Goal: Transaction & Acquisition: Purchase product/service

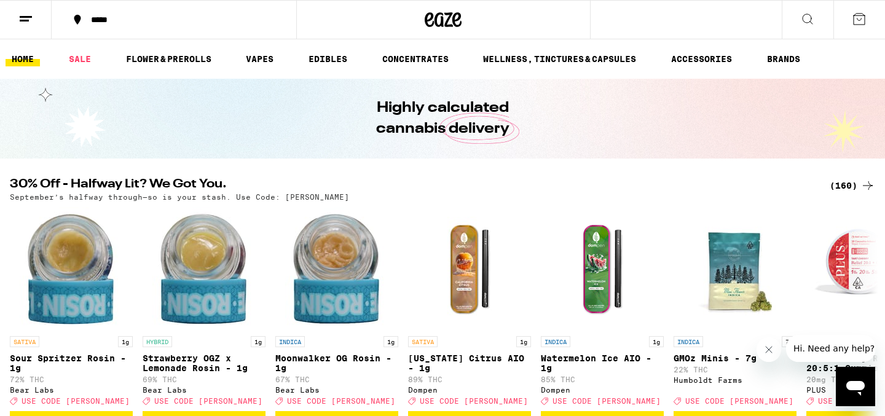
click at [852, 184] on div "(160)" at bounding box center [851, 185] width 45 height 15
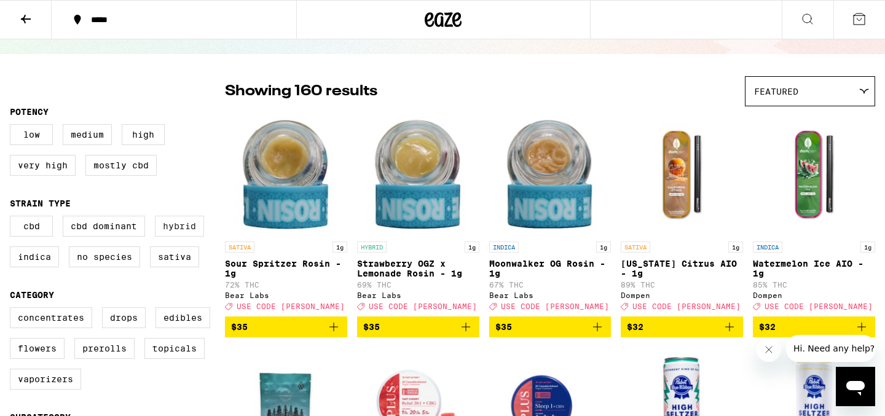
scroll to position [171, 0]
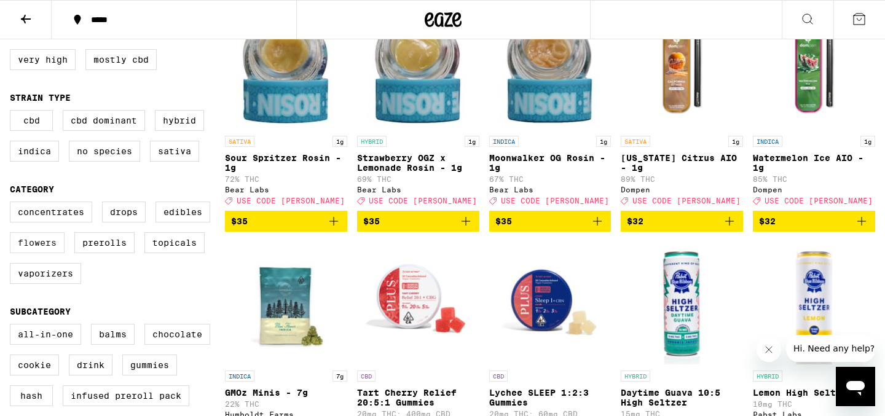
click at [45, 253] on label "Flowers" at bounding box center [37, 242] width 55 height 21
click at [13, 204] on input "Flowers" at bounding box center [12, 203] width 1 height 1
checkbox input "true"
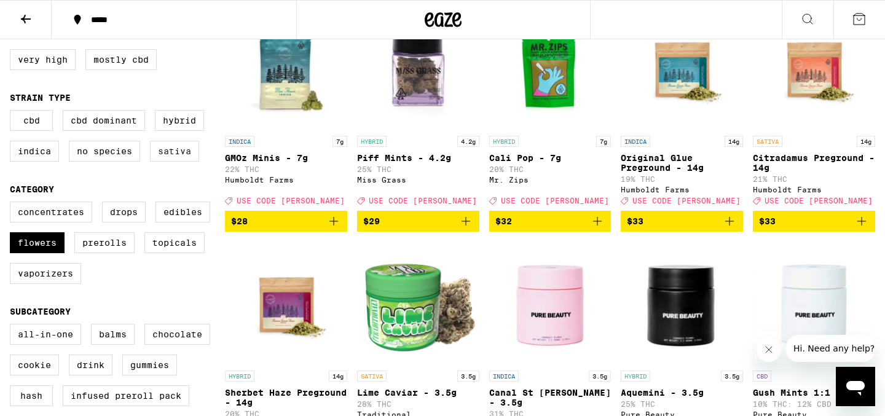
click at [171, 161] on label "Sativa" at bounding box center [174, 151] width 49 height 21
click at [13, 112] on input "Sativa" at bounding box center [12, 112] width 1 height 1
checkbox input "true"
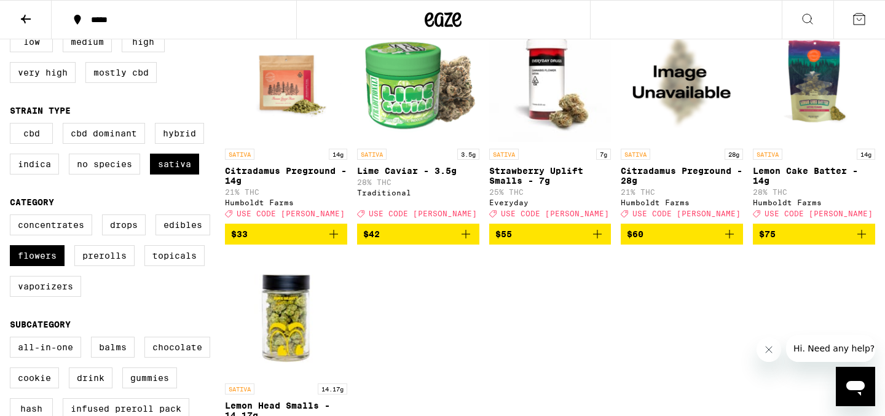
scroll to position [151, 0]
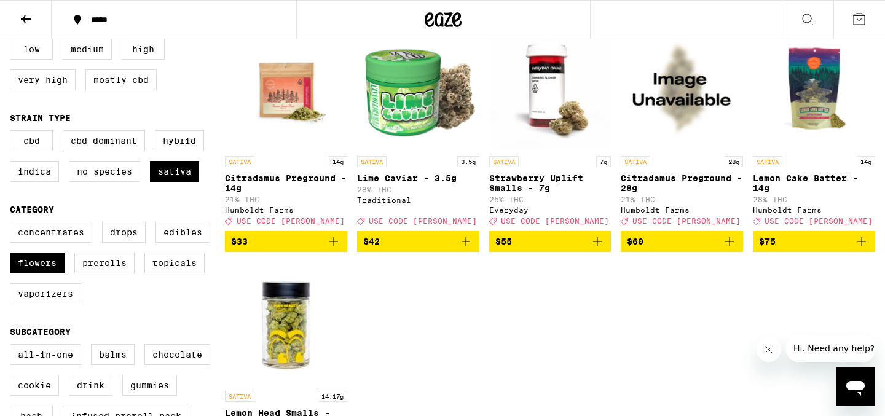
click at [866, 246] on icon "Add to bag" at bounding box center [861, 241] width 9 height 9
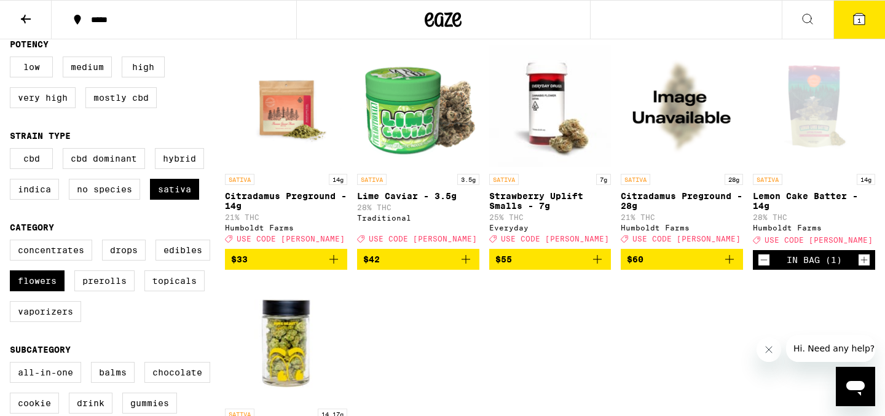
scroll to position [134, 0]
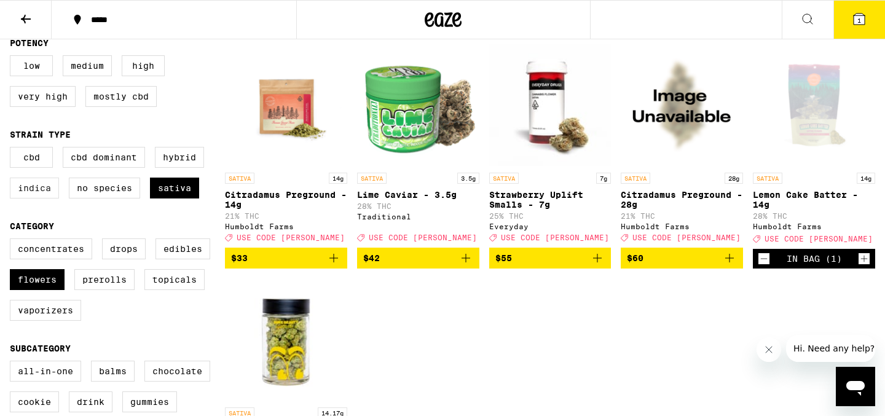
click at [41, 197] on label "Indica" at bounding box center [34, 188] width 49 height 21
click at [13, 149] on input "Indica" at bounding box center [12, 149] width 1 height 1
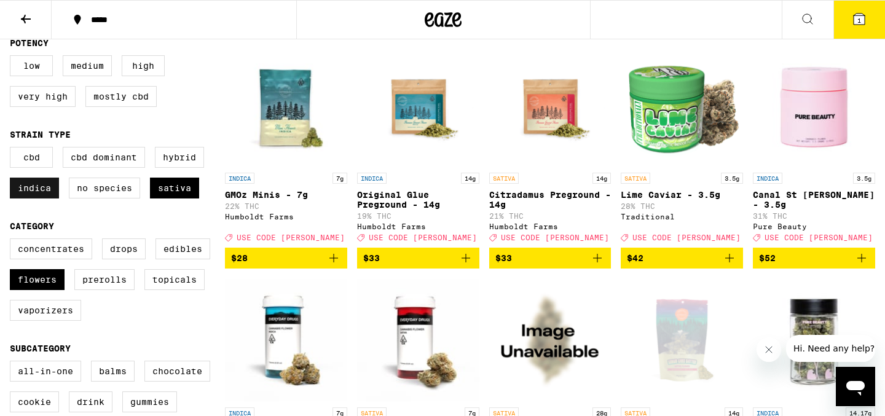
click at [41, 197] on label "Indica" at bounding box center [34, 188] width 49 height 21
click at [13, 149] on input "Indica" at bounding box center [12, 149] width 1 height 1
checkbox input "false"
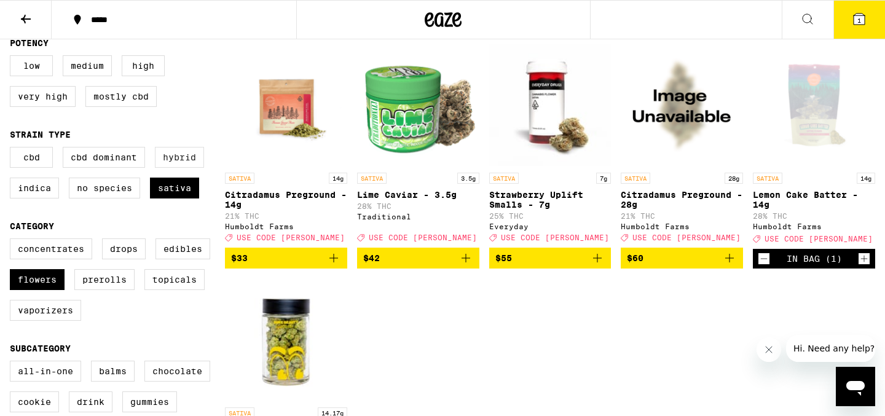
click at [176, 163] on label "Hybrid" at bounding box center [179, 157] width 49 height 21
click at [13, 149] on input "Hybrid" at bounding box center [12, 149] width 1 height 1
checkbox input "true"
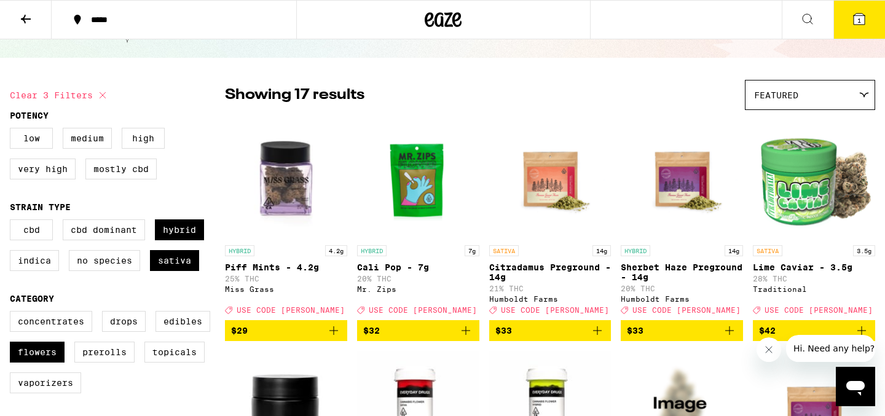
scroll to position [75, 0]
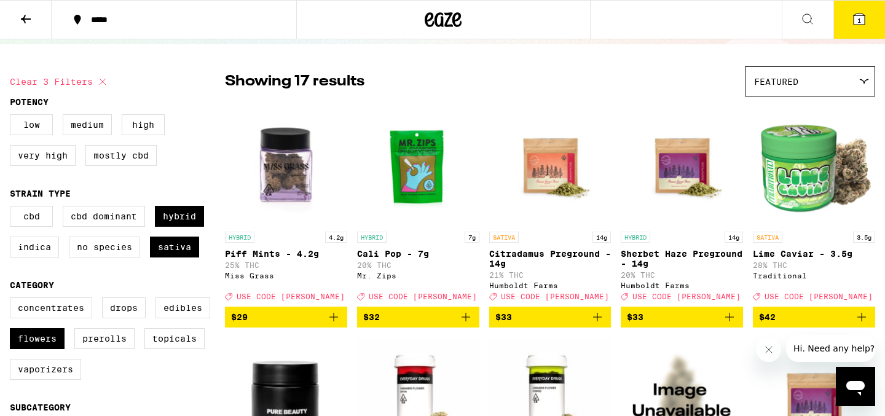
click at [820, 87] on div "Featured" at bounding box center [809, 81] width 129 height 29
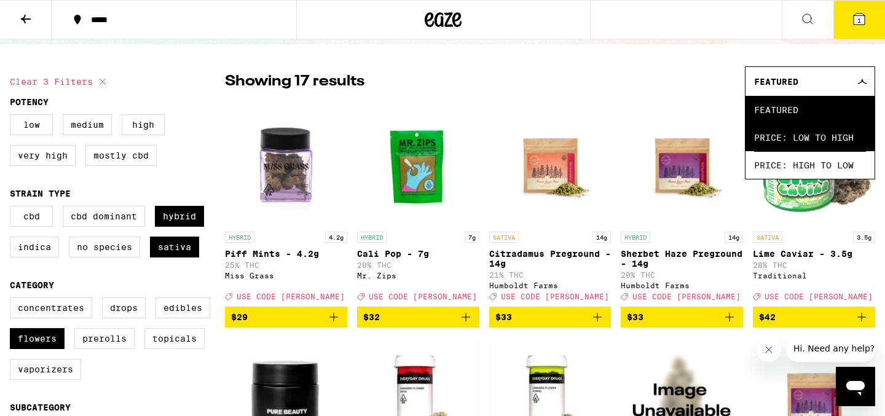
click at [807, 132] on span "Price: Low to High" at bounding box center [810, 137] width 112 height 28
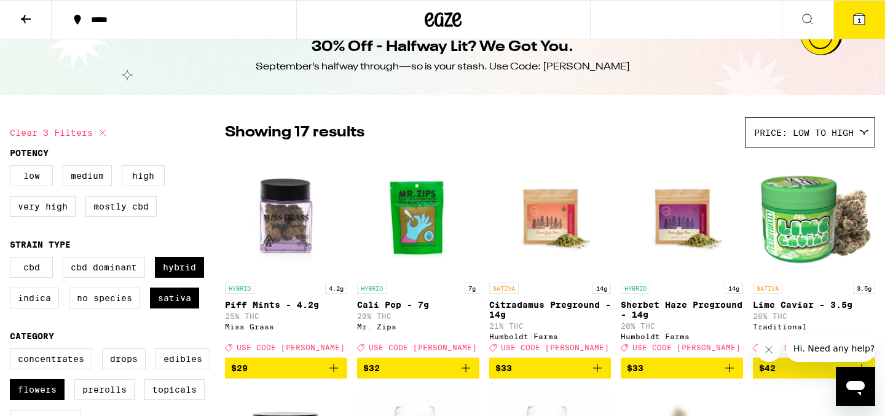
scroll to position [46, 0]
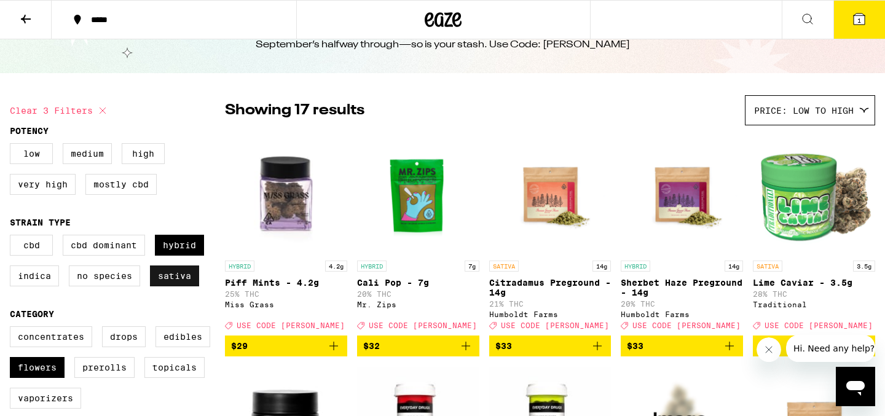
click at [181, 278] on label "Sativa" at bounding box center [174, 275] width 49 height 21
click at [13, 237] on input "Sativa" at bounding box center [12, 237] width 1 height 1
checkbox input "false"
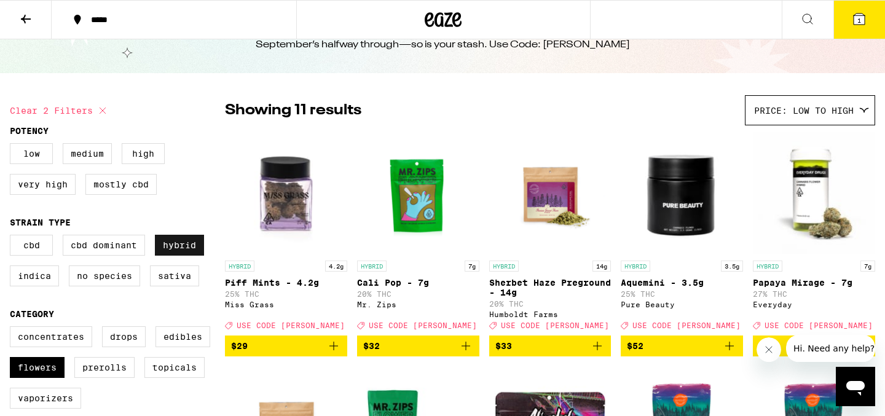
click at [181, 248] on label "Hybrid" at bounding box center [179, 245] width 49 height 21
click at [13, 237] on input "Hybrid" at bounding box center [12, 237] width 1 height 1
checkbox input "false"
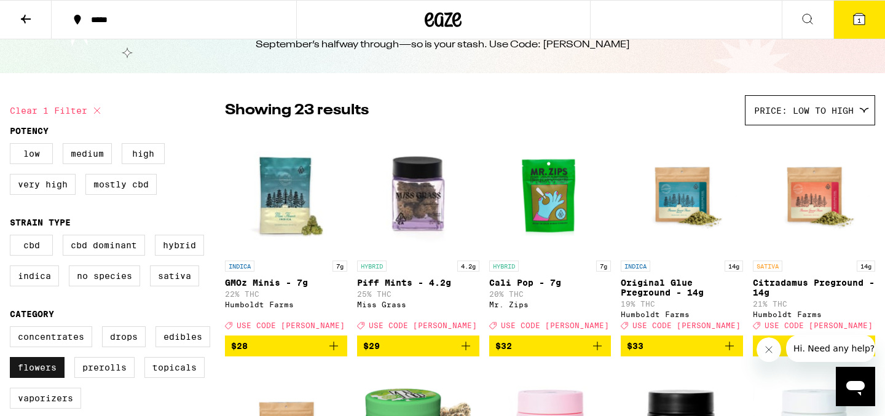
click at [45, 378] on label "Flowers" at bounding box center [37, 367] width 55 height 21
click at [13, 329] on input "Flowers" at bounding box center [12, 328] width 1 height 1
checkbox input "false"
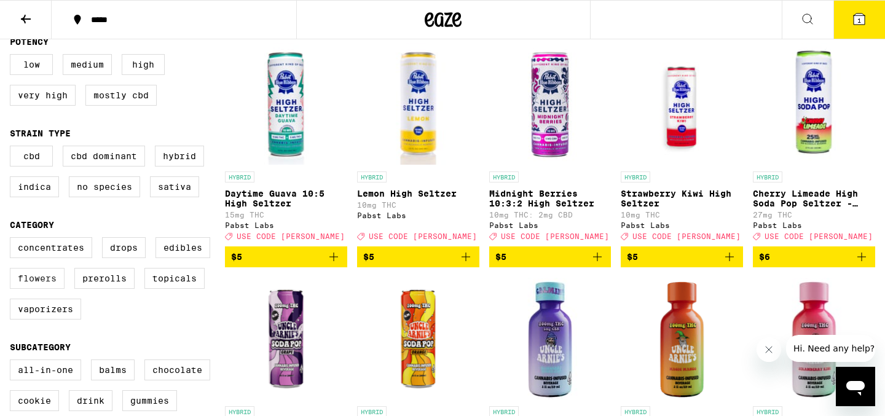
scroll to position [136, 0]
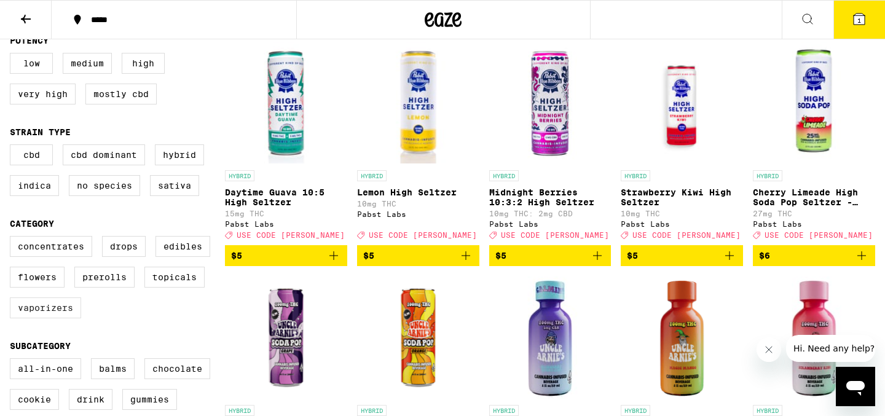
click at [57, 318] on label "Vaporizers" at bounding box center [45, 307] width 71 height 21
click at [13, 238] on input "Vaporizers" at bounding box center [12, 238] width 1 height 1
checkbox input "true"
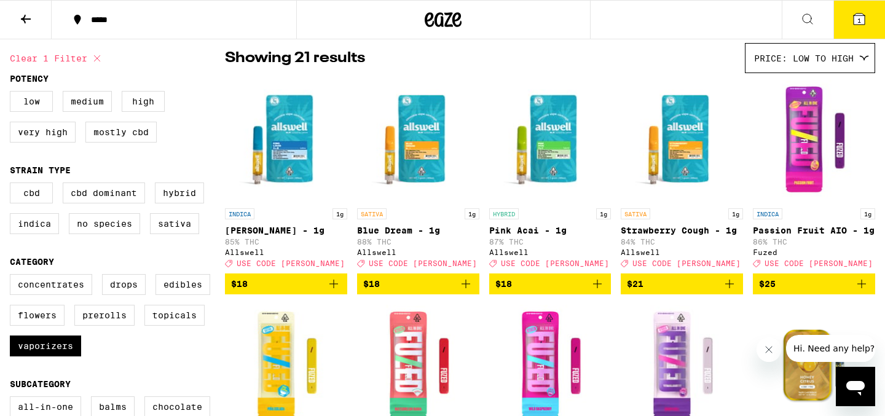
scroll to position [63, 0]
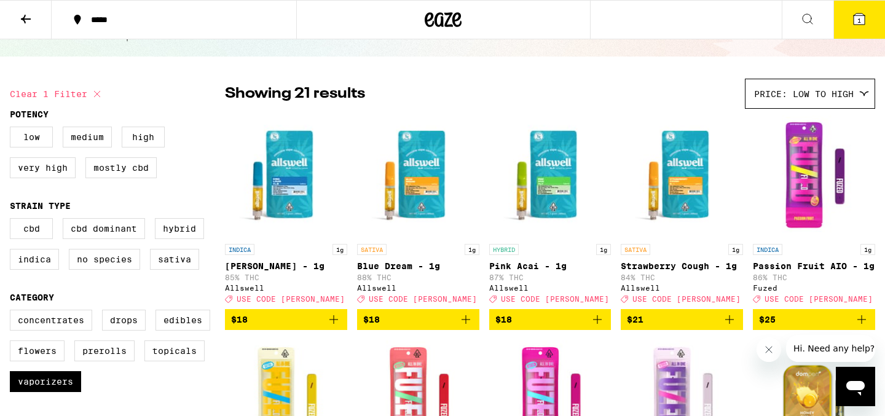
click at [828, 178] on img "Open page for Passion Fruit AIO - 1g from Fuzed" at bounding box center [814, 176] width 122 height 123
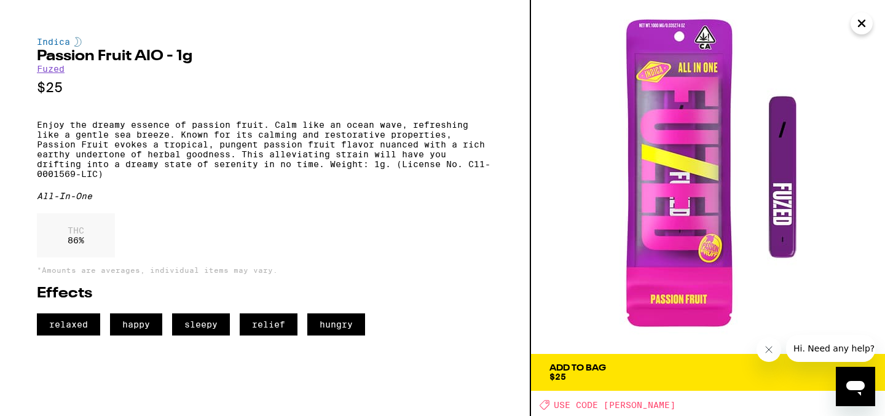
click at [858, 15] on icon "Close" at bounding box center [861, 23] width 15 height 18
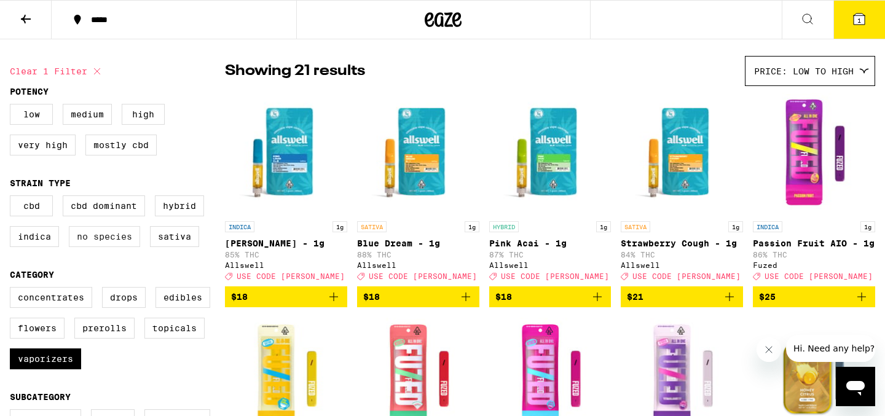
scroll to position [84, 0]
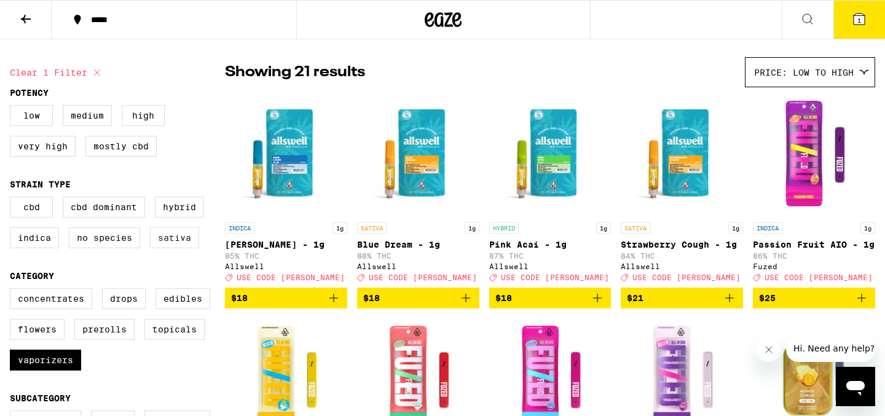
click at [171, 248] on label "Sativa" at bounding box center [174, 237] width 49 height 21
click at [13, 199] on input "Sativa" at bounding box center [12, 198] width 1 height 1
checkbox input "true"
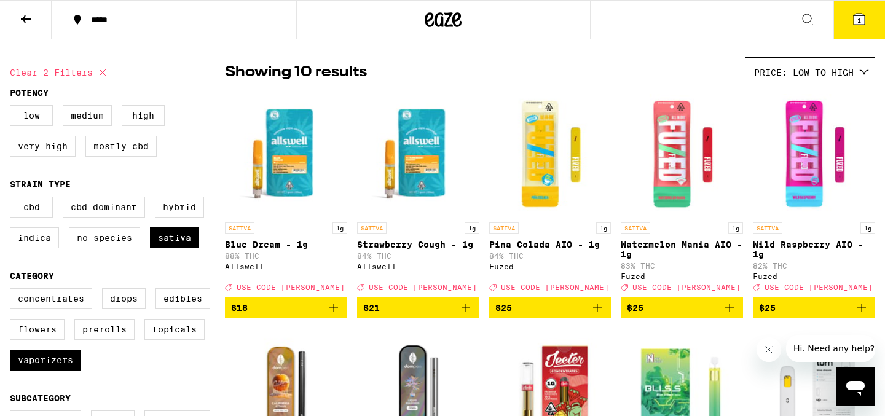
click at [694, 184] on img "Open page for Watermelon Mania AIO - 1g from Fuzed" at bounding box center [681, 154] width 122 height 123
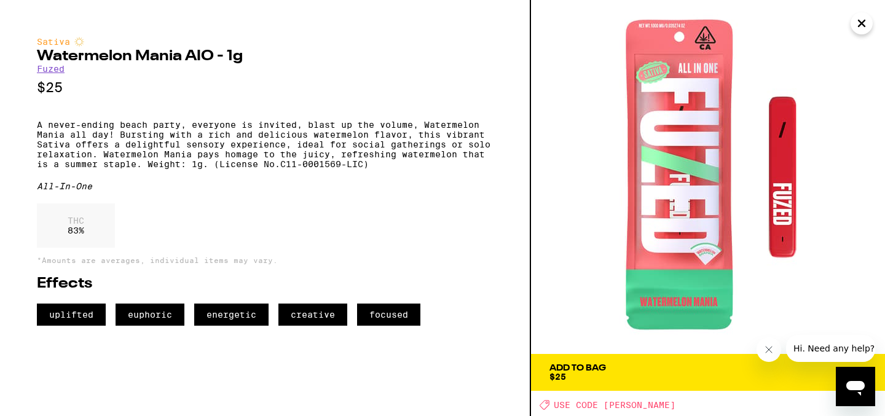
click at [856, 23] on icon "Close" at bounding box center [861, 23] width 15 height 18
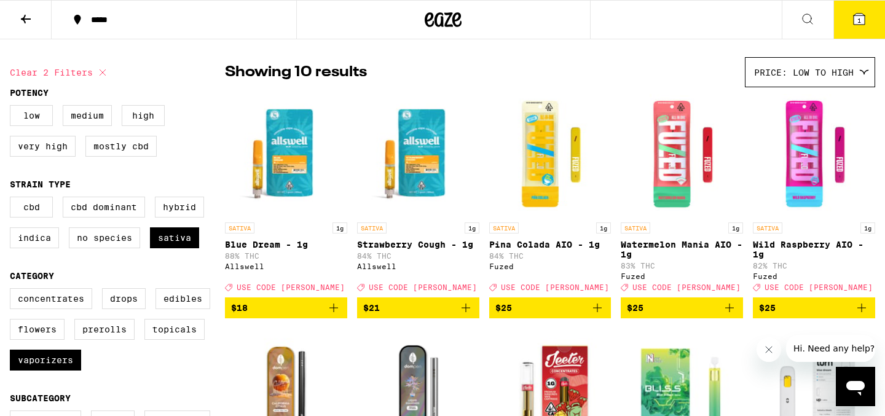
click at [775, 313] on span "$25" at bounding box center [767, 308] width 17 height 10
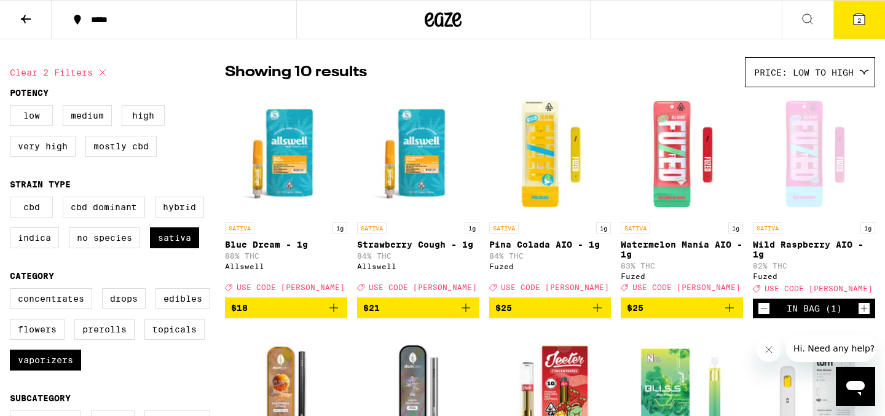
click at [870, 4] on button "2" at bounding box center [859, 20] width 52 height 38
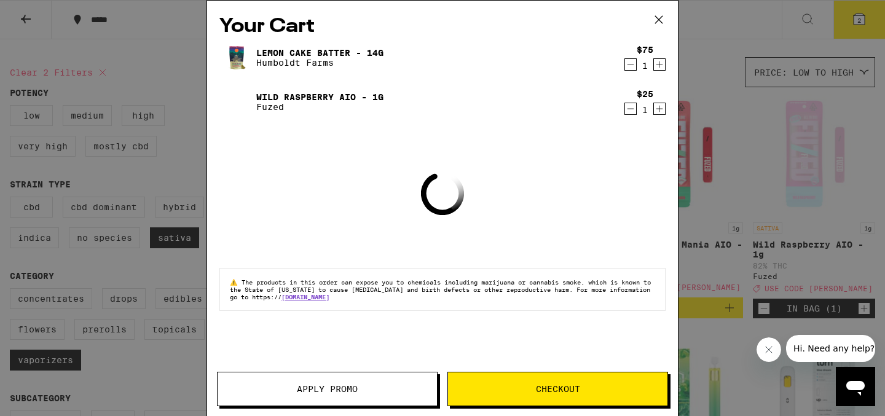
click at [657, 17] on icon at bounding box center [658, 19] width 18 height 18
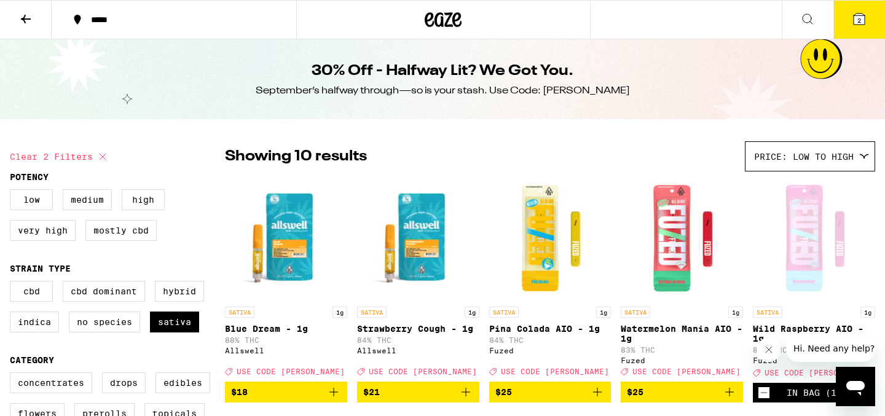
click at [576, 90] on div "September’s halfway through—so is your stash. Use Code: [PERSON_NAME]" at bounding box center [443, 91] width 374 height 14
copy div "[PERSON_NAME]"
click at [867, 28] on button "2" at bounding box center [859, 20] width 52 height 38
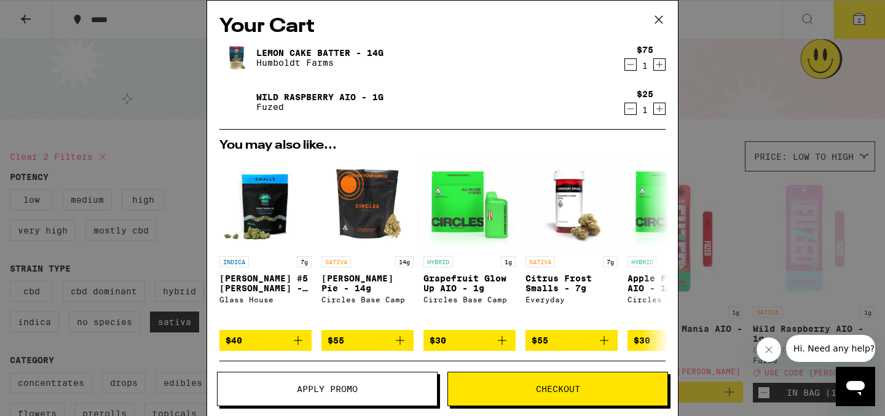
click at [318, 401] on button "Apply Promo" at bounding box center [327, 389] width 221 height 34
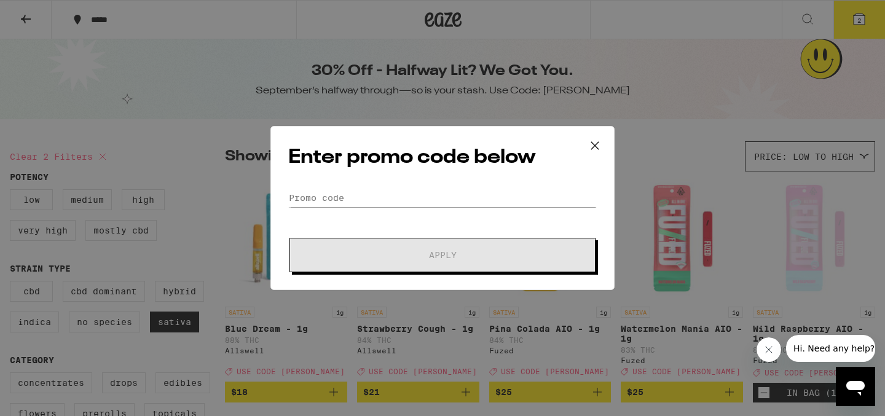
click at [393, 187] on div "Enter promo code below Promo Code Apply" at bounding box center [442, 208] width 344 height 164
click at [393, 200] on input "Promo Code" at bounding box center [442, 198] width 308 height 18
paste input "[PERSON_NAME]"
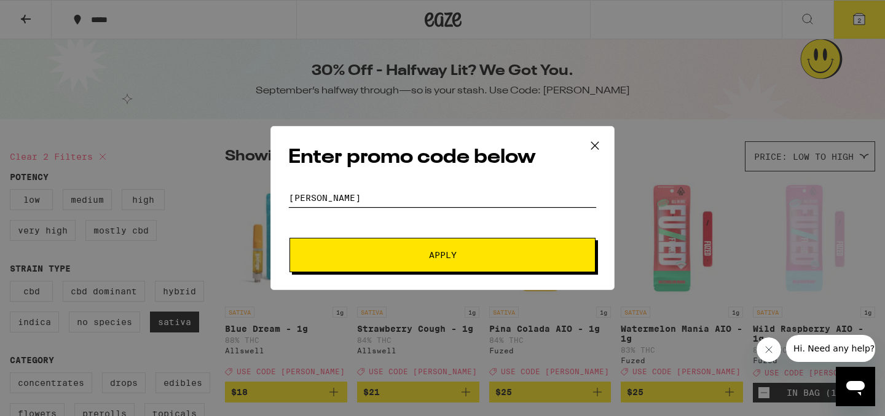
type input "[PERSON_NAME]"
click at [374, 260] on button "Apply" at bounding box center [442, 255] width 306 height 34
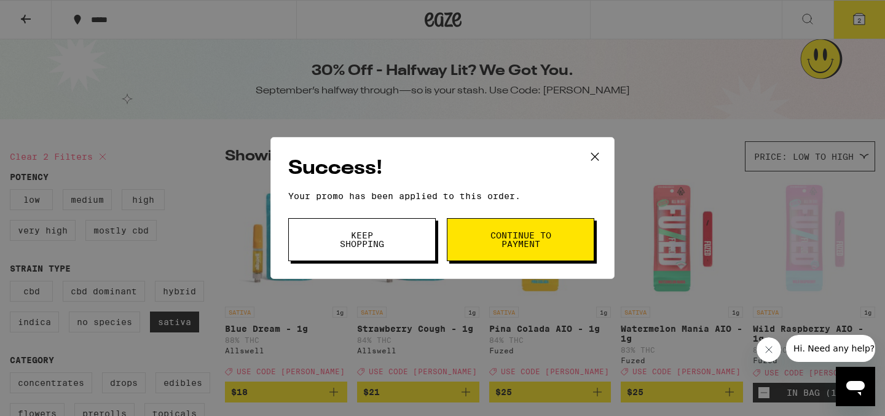
click at [405, 235] on button "Keep Shopping" at bounding box center [361, 239] width 147 height 43
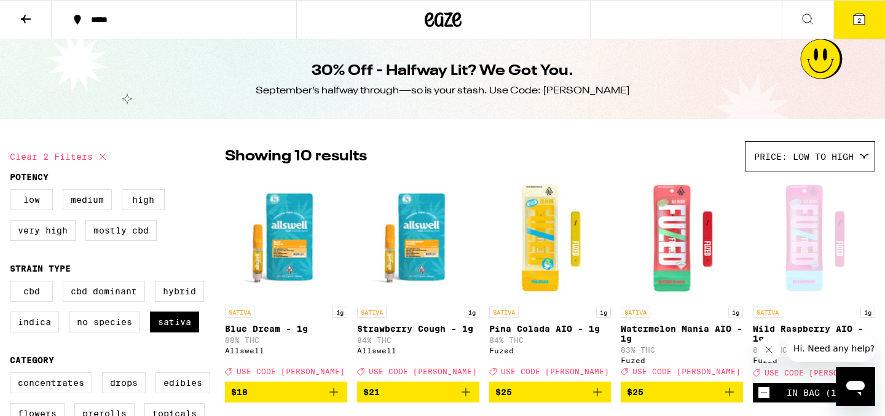
click at [874, 16] on button "2" at bounding box center [859, 20] width 52 height 38
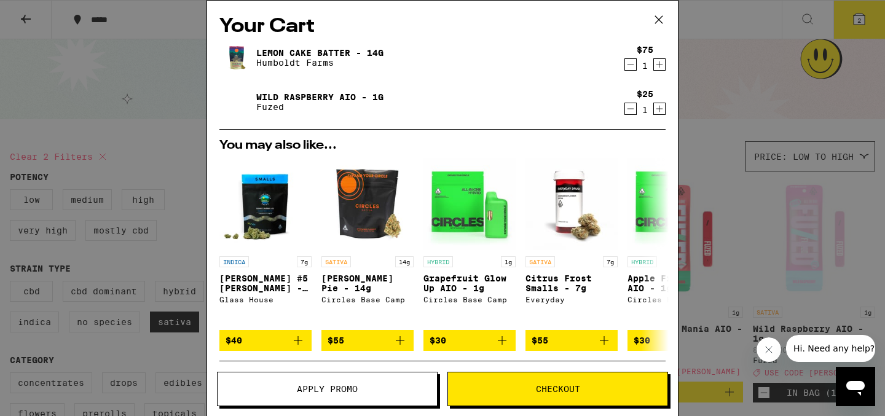
click at [664, 23] on icon at bounding box center [658, 19] width 18 height 18
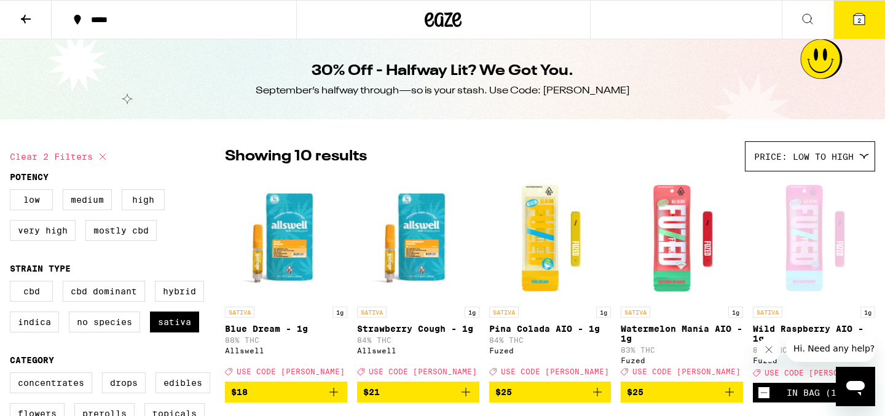
click at [36, 15] on button at bounding box center [26, 20] width 52 height 39
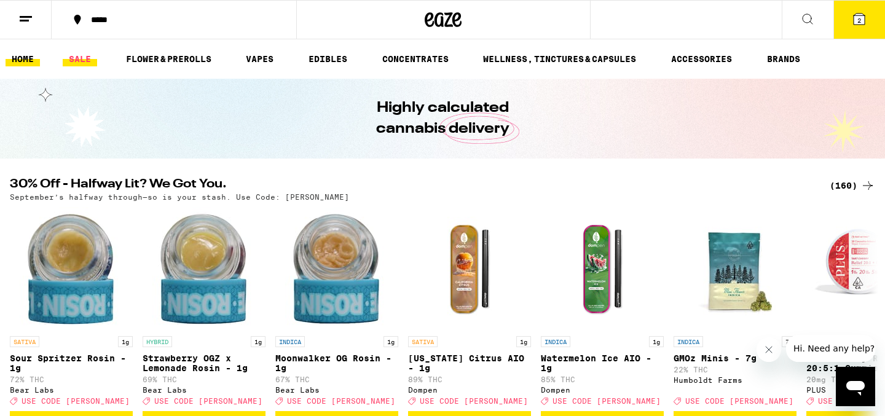
click at [82, 52] on link "SALE" at bounding box center [80, 59] width 34 height 15
click at [80, 55] on link "SALE" at bounding box center [80, 59] width 34 height 15
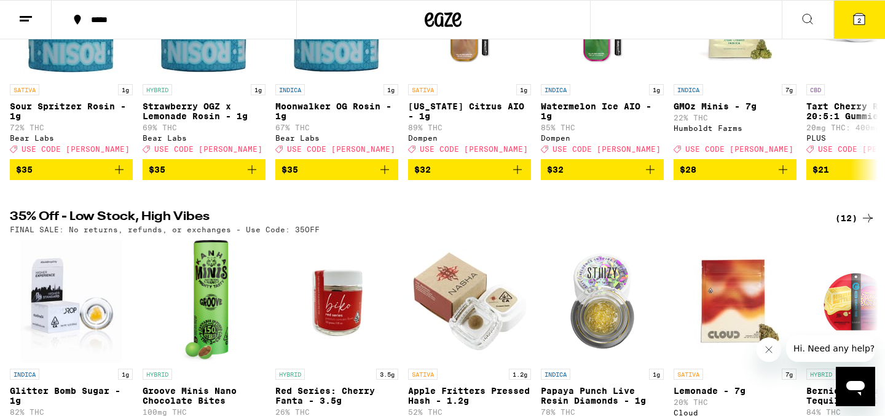
scroll to position [227, 0]
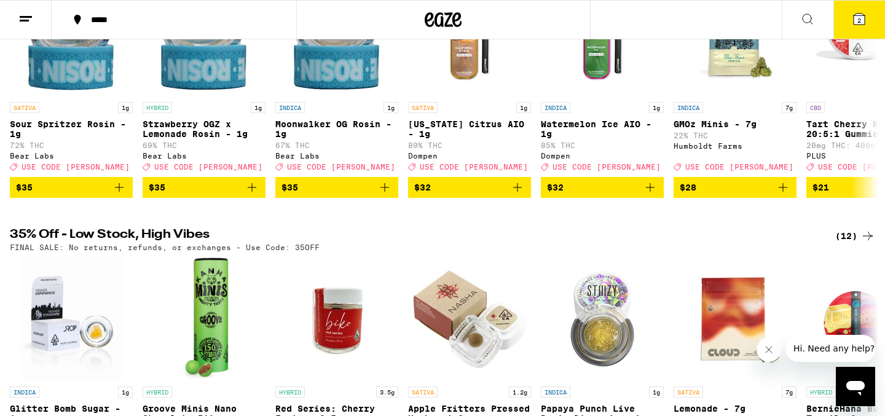
click at [849, 243] on div "(12)" at bounding box center [855, 236] width 40 height 15
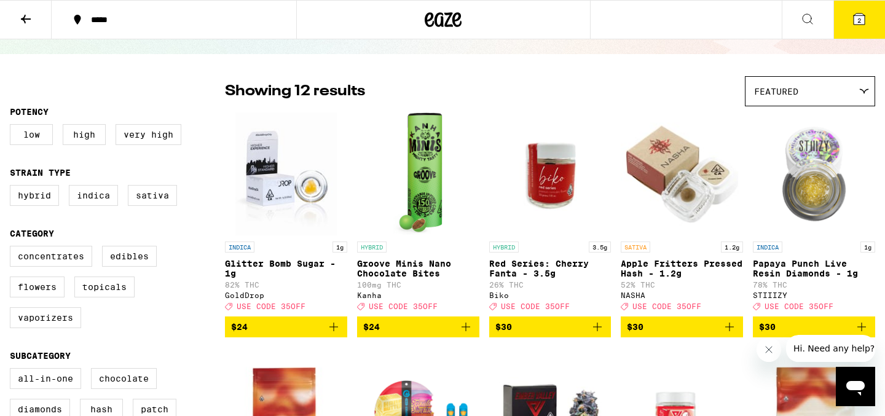
scroll to position [65, 0]
click at [39, 287] on label "Flowers" at bounding box center [37, 286] width 55 height 21
click at [13, 248] on input "Flowers" at bounding box center [12, 248] width 1 height 1
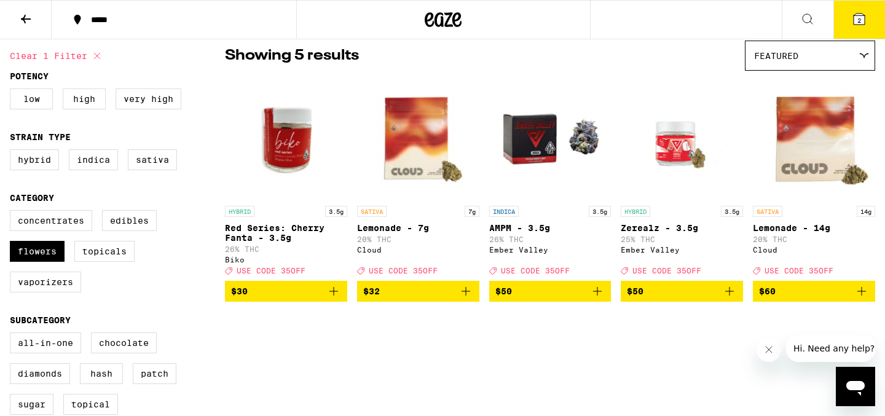
scroll to position [99, 0]
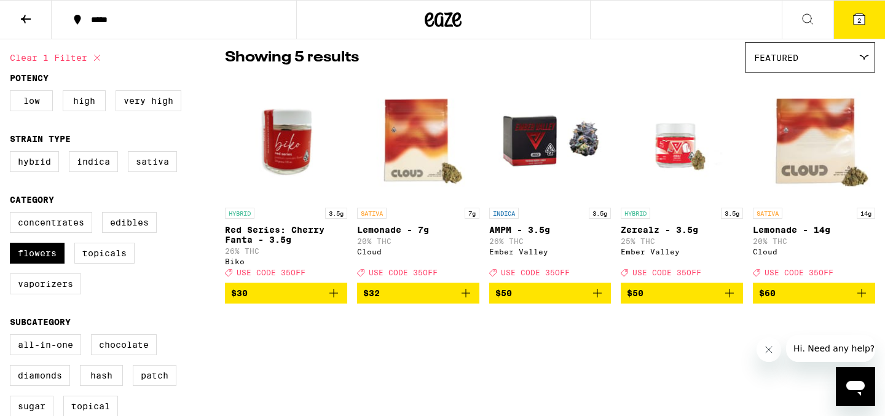
click at [859, 300] on icon "Add to bag" at bounding box center [861, 293] width 15 height 15
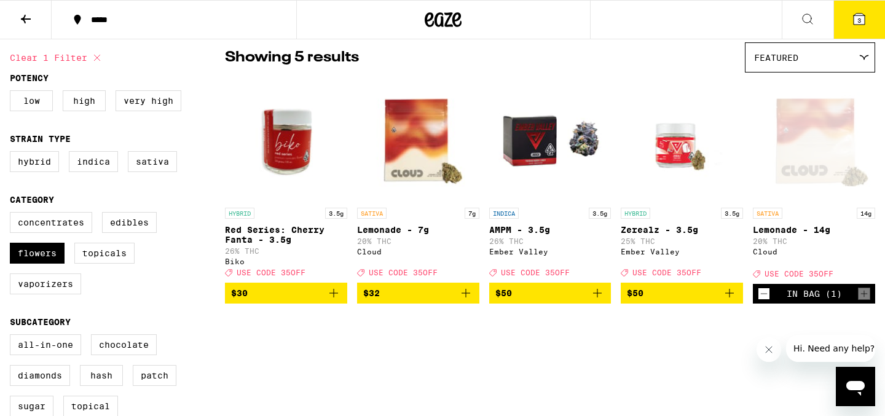
click at [855, 17] on icon at bounding box center [858, 19] width 11 height 11
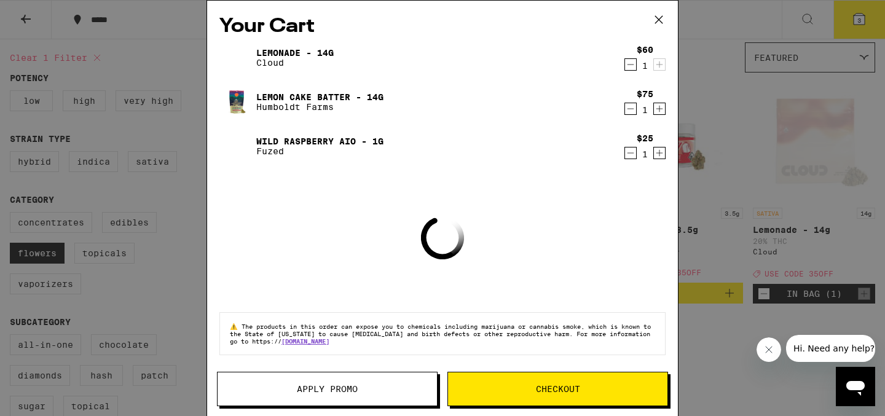
click at [632, 109] on icon "Decrement" at bounding box center [630, 109] width 7 height 0
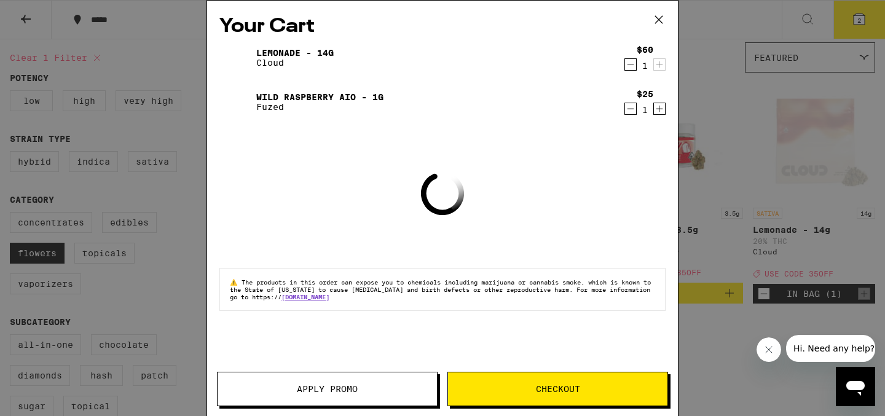
click at [632, 108] on icon "Decrement" at bounding box center [630, 108] width 11 height 15
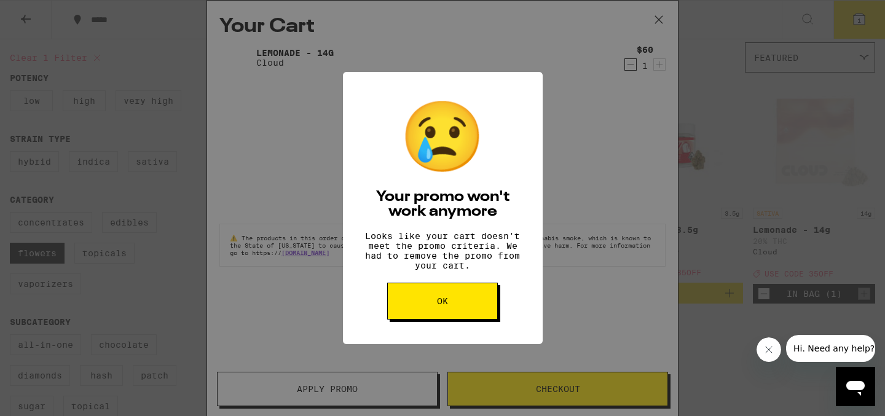
click at [662, 19] on div "😢 Your promo won't work anymore Looks like your cart doesn't meet the promo cri…" at bounding box center [442, 208] width 885 height 416
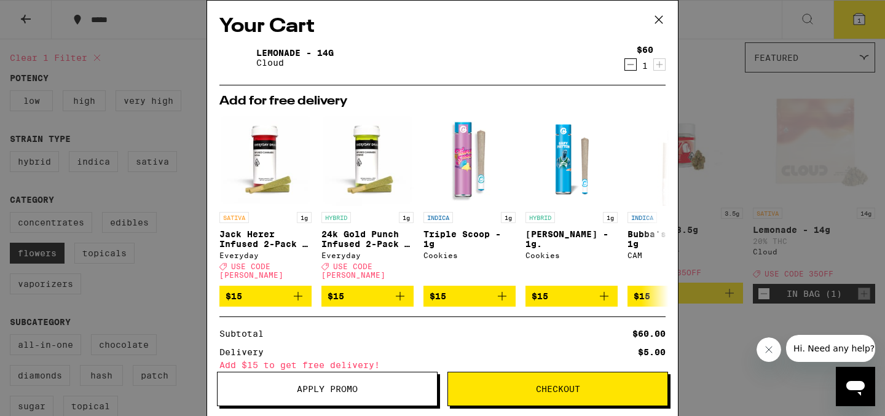
click at [662, 16] on icon at bounding box center [658, 19] width 18 height 18
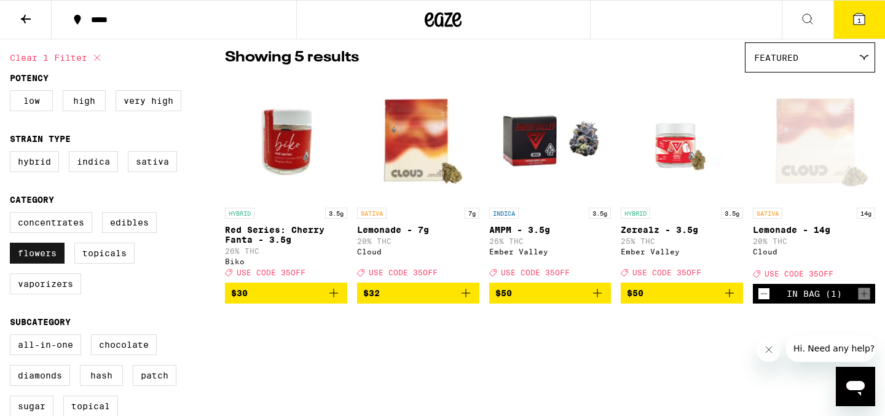
click at [37, 254] on label "Flowers" at bounding box center [37, 253] width 55 height 21
click at [13, 214] on input "Flowers" at bounding box center [12, 214] width 1 height 1
checkbox input "false"
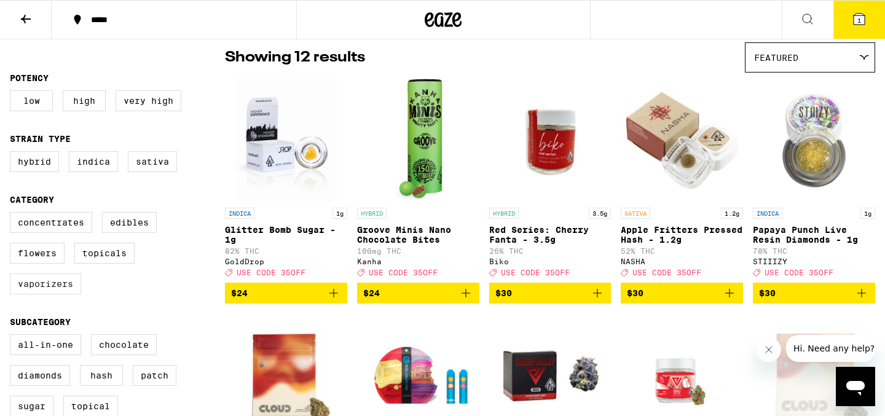
click at [36, 292] on label "Vaporizers" at bounding box center [45, 283] width 71 height 21
click at [13, 214] on input "Vaporizers" at bounding box center [12, 214] width 1 height 1
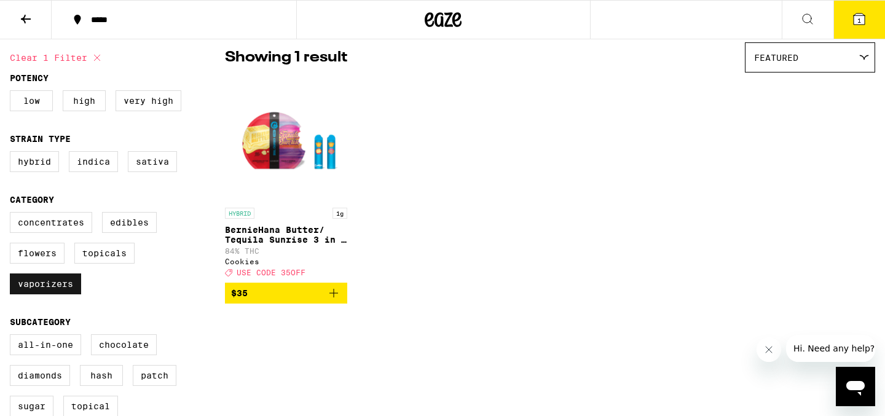
click at [52, 294] on label "Vaporizers" at bounding box center [45, 283] width 71 height 21
click at [13, 214] on input "Vaporizers" at bounding box center [12, 214] width 1 height 1
checkbox input "false"
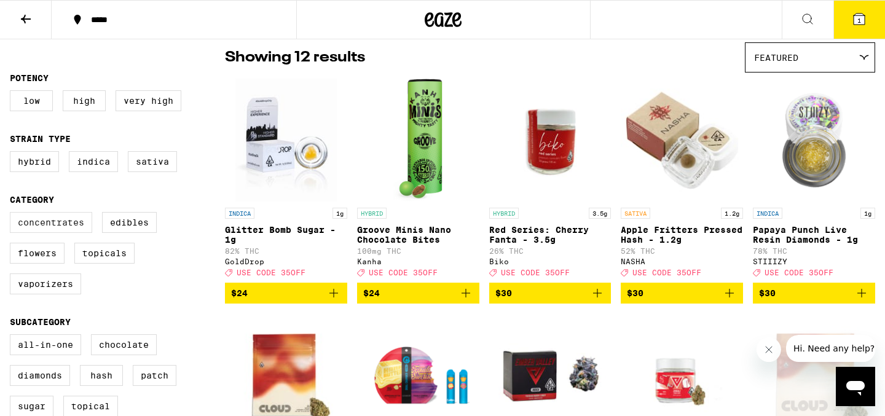
click at [56, 227] on label "Concentrates" at bounding box center [51, 222] width 82 height 21
click at [13, 214] on input "Concentrates" at bounding box center [12, 214] width 1 height 1
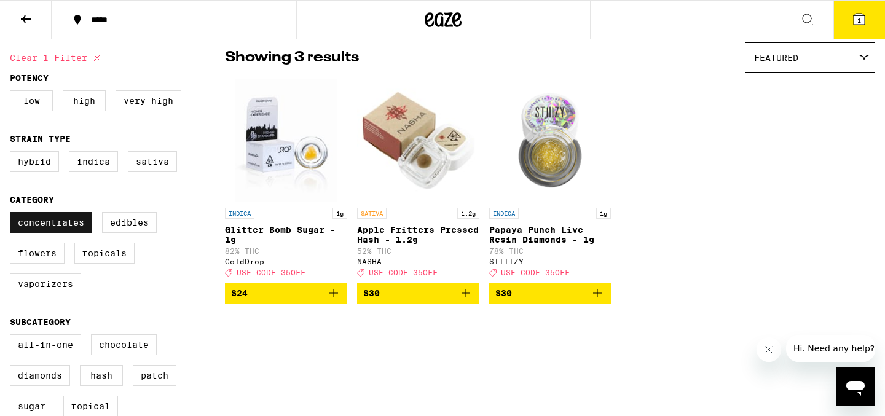
click at [56, 224] on label "Concentrates" at bounding box center [51, 222] width 82 height 21
click at [13, 214] on input "Concentrates" at bounding box center [12, 214] width 1 height 1
checkbox input "false"
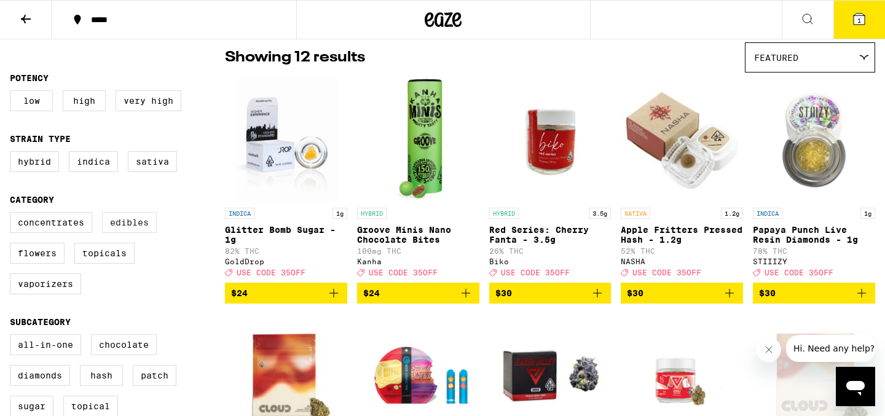
click at [130, 227] on label "Edibles" at bounding box center [129, 222] width 55 height 21
click at [13, 214] on input "Edibles" at bounding box center [12, 214] width 1 height 1
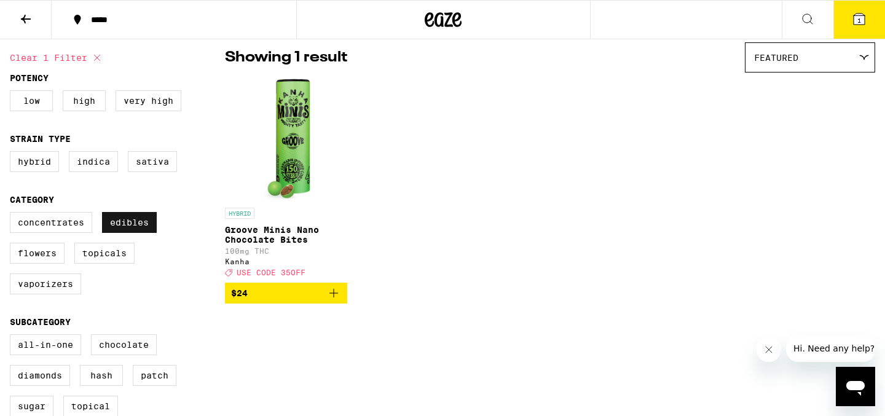
click at [134, 227] on label "Edibles" at bounding box center [129, 222] width 55 height 21
click at [13, 214] on input "Edibles" at bounding box center [12, 214] width 1 height 1
checkbox input "false"
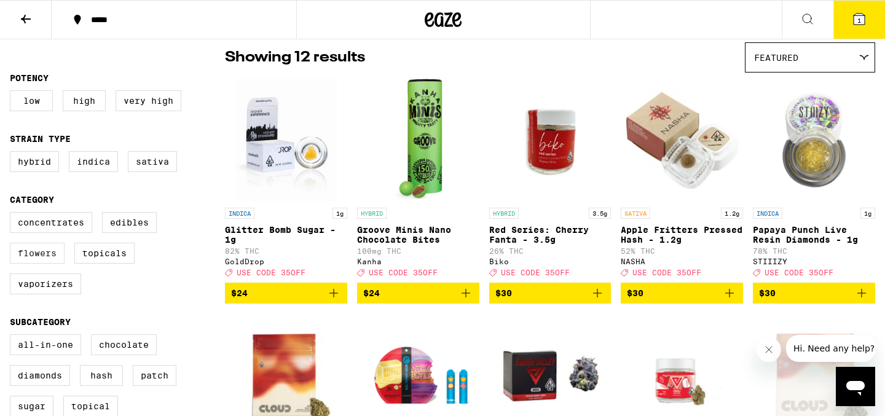
click at [45, 256] on label "Flowers" at bounding box center [37, 253] width 55 height 21
click at [13, 214] on input "Flowers" at bounding box center [12, 214] width 1 height 1
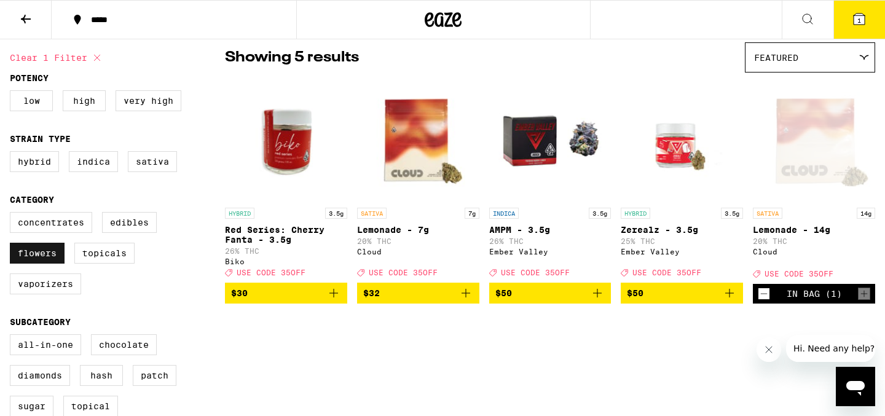
click at [45, 256] on label "Flowers" at bounding box center [37, 253] width 55 height 21
click at [13, 214] on input "Flowers" at bounding box center [12, 214] width 1 height 1
checkbox input "false"
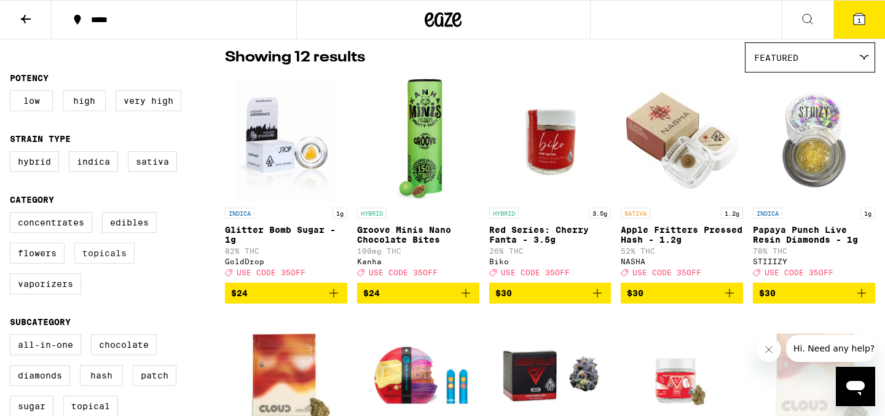
click at [93, 264] on label "Topicals" at bounding box center [104, 253] width 60 height 21
click at [13, 214] on input "Topicals" at bounding box center [12, 214] width 1 height 1
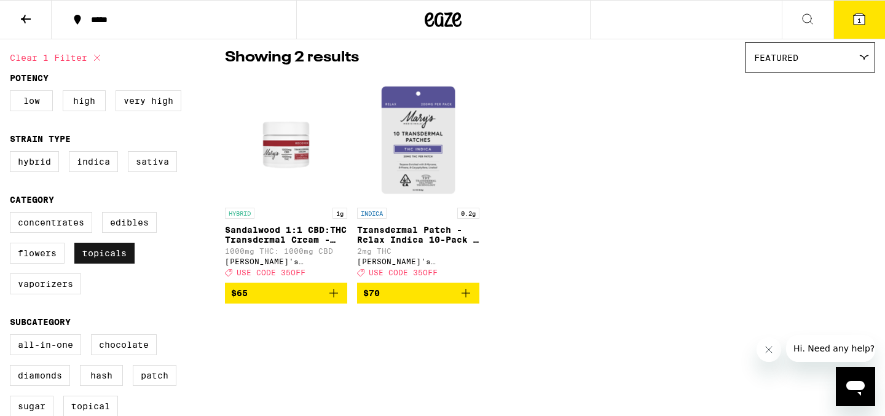
click at [93, 264] on label "Topicals" at bounding box center [104, 253] width 60 height 21
click at [13, 214] on input "Topicals" at bounding box center [12, 214] width 1 height 1
checkbox input "false"
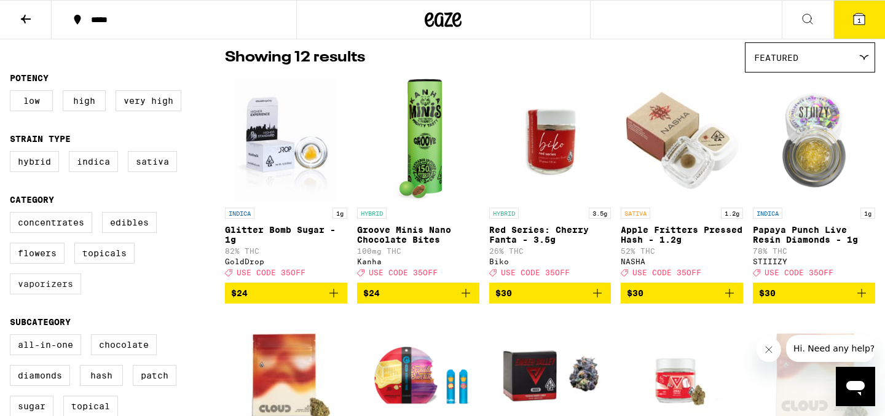
click at [50, 290] on label "Vaporizers" at bounding box center [45, 283] width 71 height 21
click at [13, 214] on input "Vaporizers" at bounding box center [12, 214] width 1 height 1
checkbox input "true"
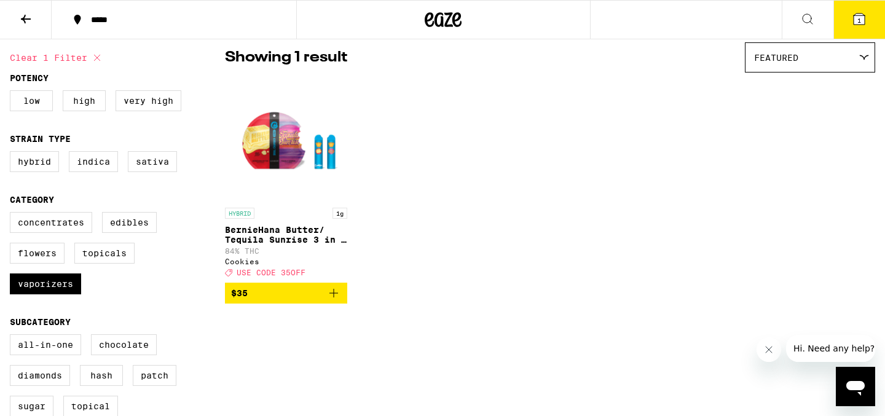
click at [276, 143] on img "Open page for BernieHana Butter/ Tequila Sunrise 3 in 1 AIO - 1g from Cookies" at bounding box center [286, 140] width 122 height 123
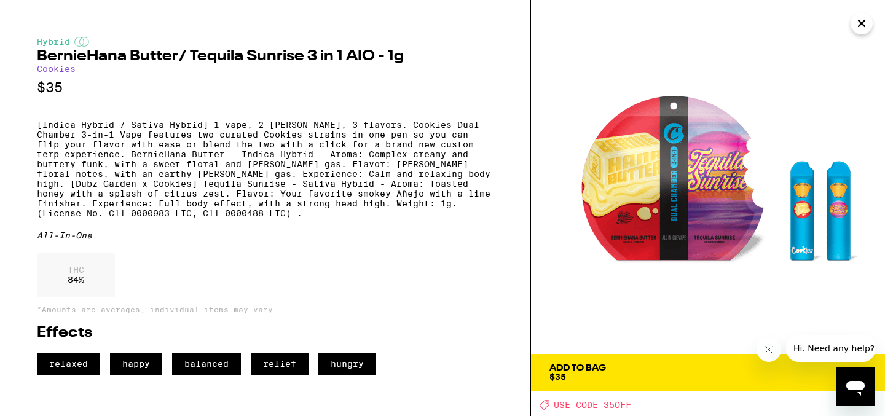
click at [597, 374] on div "Add To Bag $35" at bounding box center [577, 372] width 57 height 17
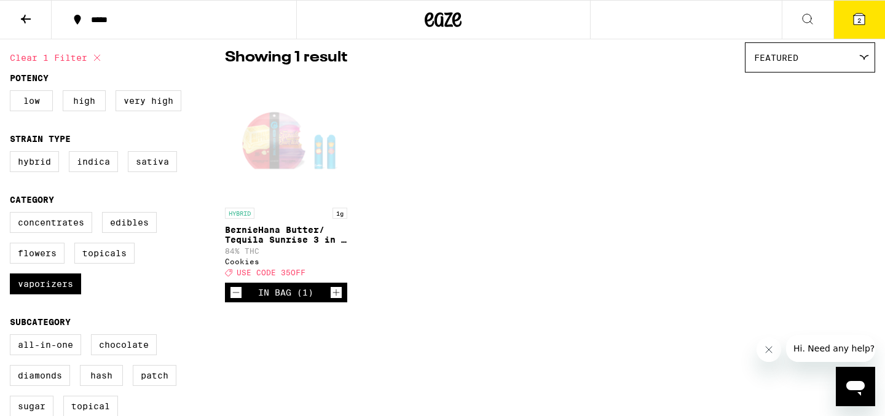
click at [234, 300] on icon "Decrement" at bounding box center [235, 292] width 11 height 15
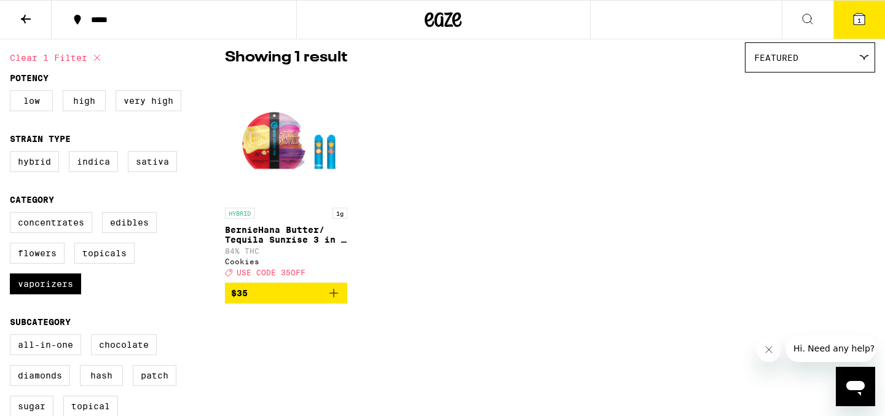
click at [861, 21] on icon at bounding box center [858, 19] width 11 height 11
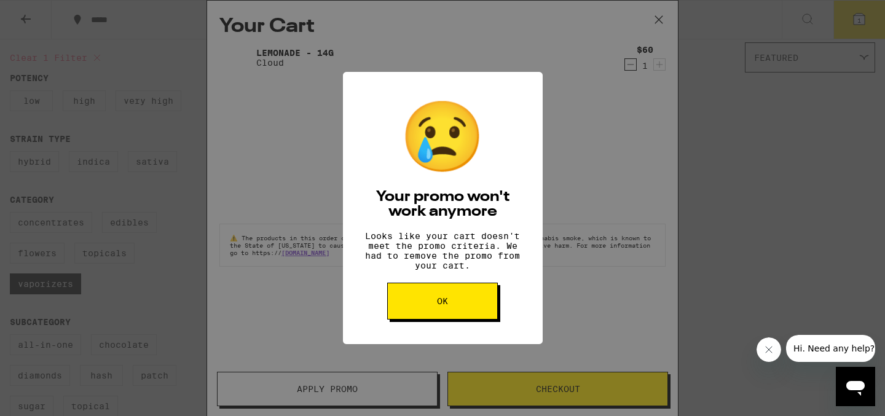
click at [439, 305] on span "OK" at bounding box center [442, 301] width 11 height 9
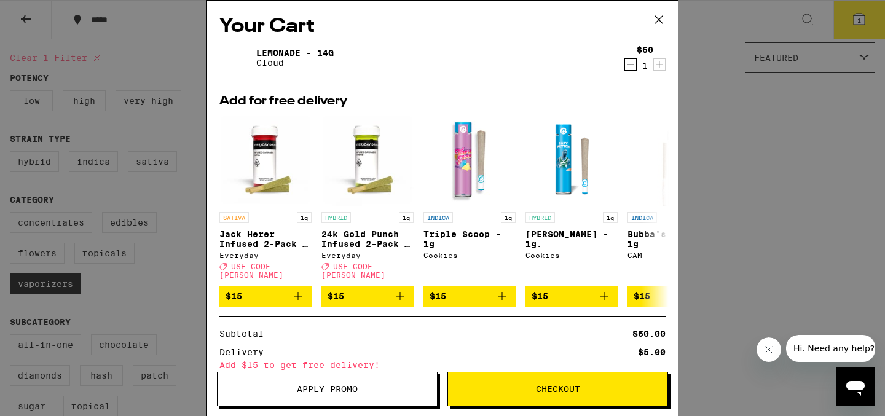
click at [323, 391] on span "Apply Promo" at bounding box center [327, 389] width 61 height 9
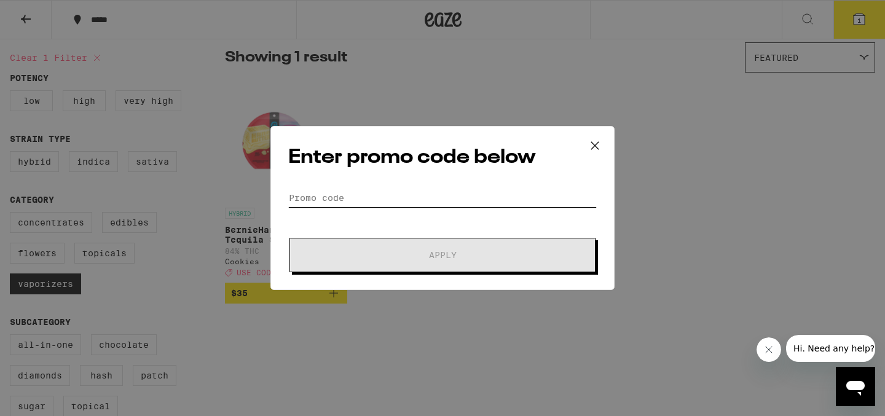
click at [378, 194] on input "Promo Code" at bounding box center [442, 198] width 308 height 18
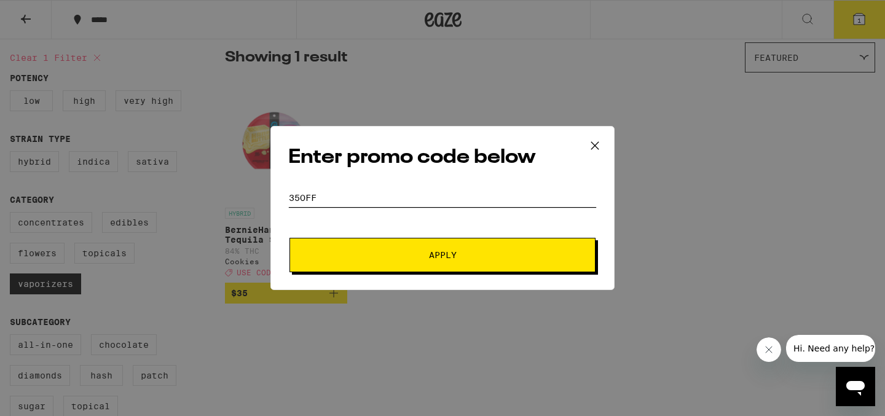
type input "35OFF"
click at [389, 251] on span "Apply" at bounding box center [442, 255] width 221 height 9
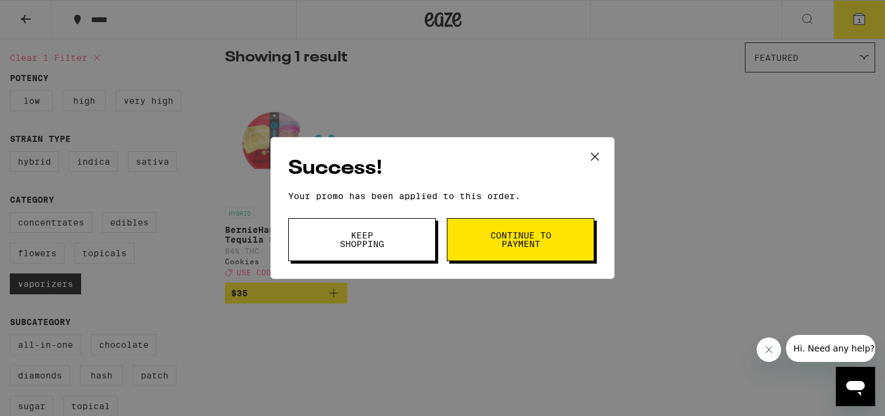
click at [358, 237] on span "Keep Shopping" at bounding box center [361, 239] width 63 height 17
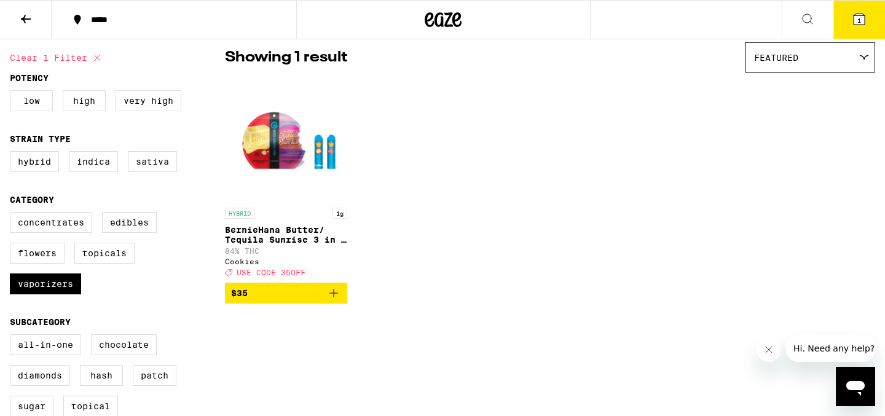
click at [864, 18] on icon at bounding box center [858, 19] width 11 height 11
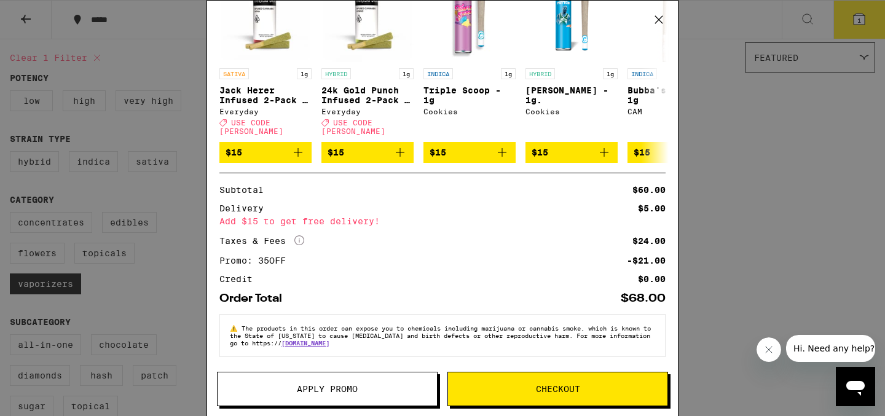
scroll to position [144, 0]
click at [662, 13] on icon at bounding box center [658, 19] width 18 height 18
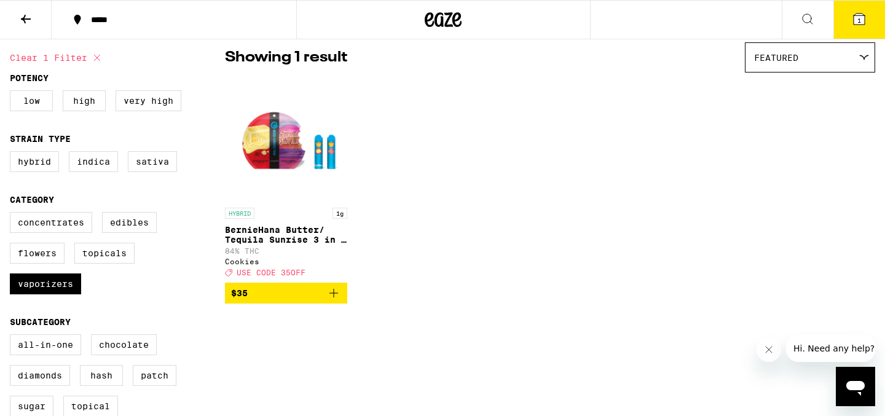
click at [330, 300] on icon "Add to bag" at bounding box center [333, 293] width 15 height 15
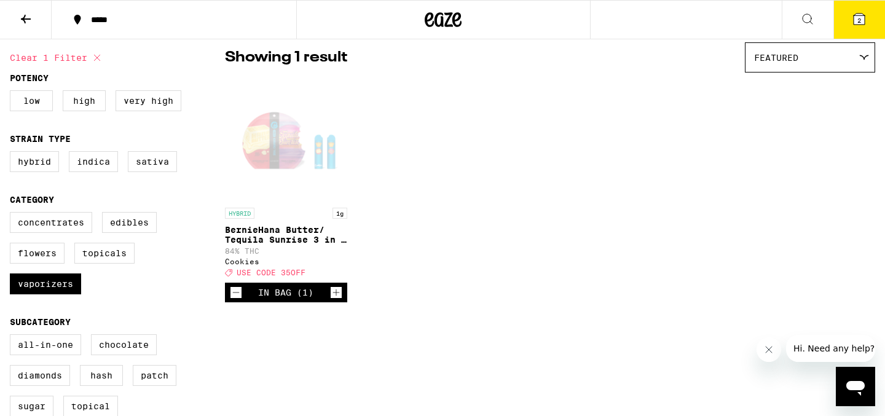
click at [865, 23] on icon at bounding box center [858, 19] width 15 height 15
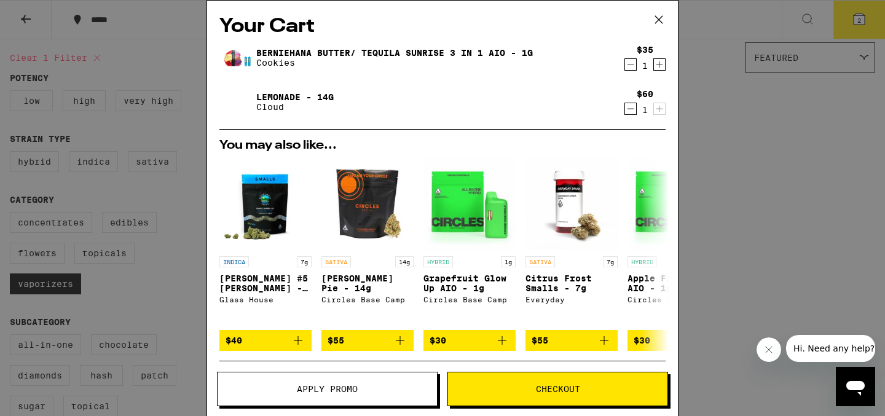
click at [437, 59] on p "Cookies" at bounding box center [394, 63] width 276 height 10
click at [432, 51] on link "BernieHana Butter/ Tequila Sunrise 3 in 1 AIO - 1g" at bounding box center [394, 53] width 276 height 10
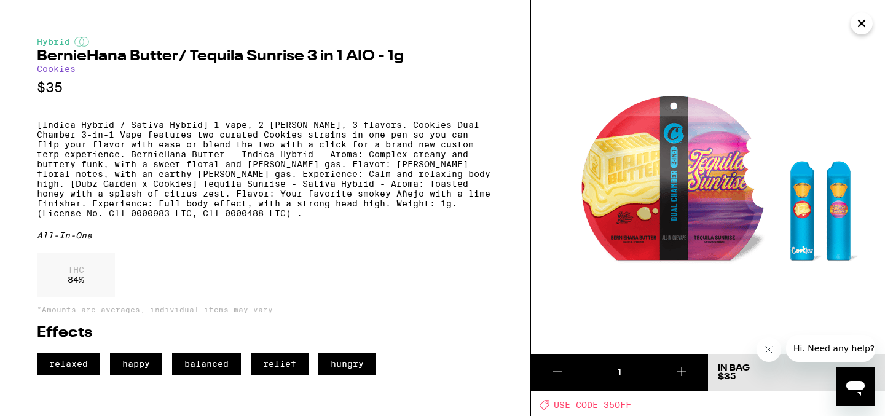
click at [52, 69] on link "Cookies" at bounding box center [56, 69] width 39 height 10
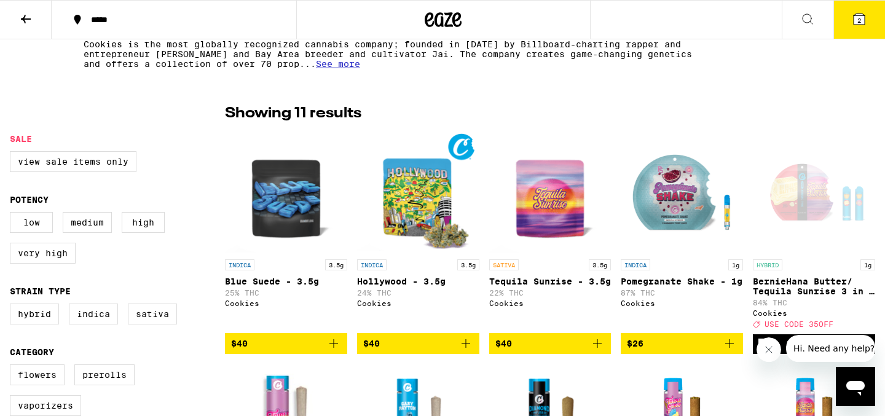
scroll to position [264, 0]
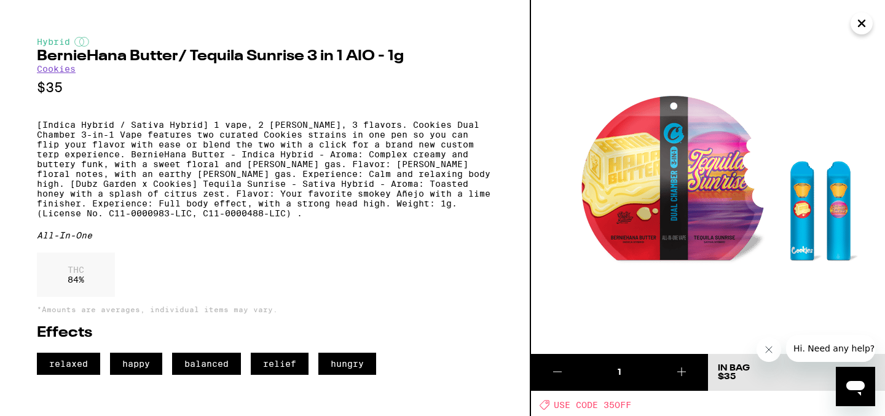
click at [245, 182] on p "[Indica Hybrid / Sativa Hybrid] 1 vape, 2 [PERSON_NAME], 3 flavors. Cookies Dua…" at bounding box center [265, 169] width 456 height 98
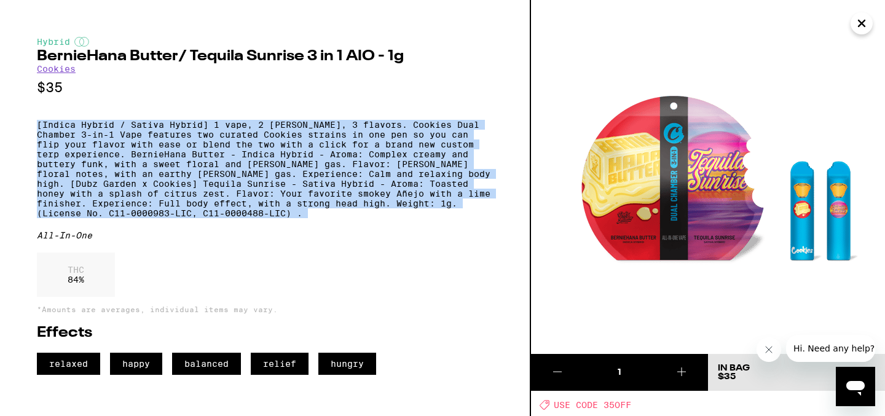
click at [245, 182] on p "[Indica Hybrid / Sativa Hybrid] 1 vape, 2 [PERSON_NAME], 3 flavors. Cookies Dua…" at bounding box center [265, 169] width 456 height 98
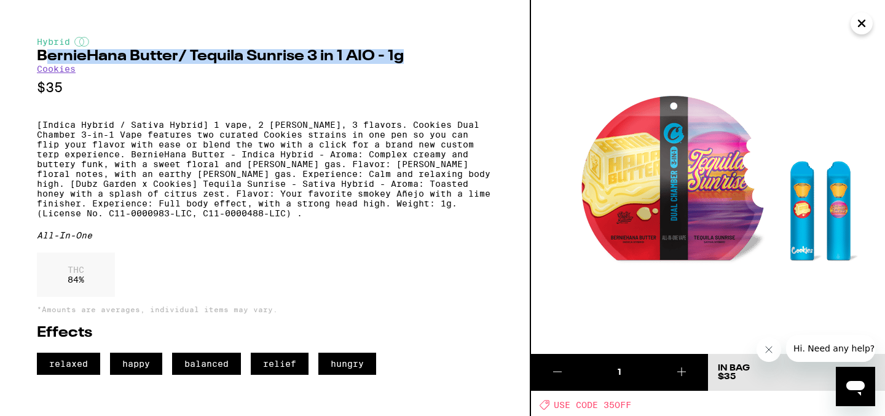
drag, startPoint x: 44, startPoint y: 57, endPoint x: 442, endPoint y: 52, distance: 398.1
click at [442, 52] on h2 "BernieHana Butter/ Tequila Sunrise 3 in 1 AIO - 1g" at bounding box center [265, 56] width 456 height 15
copy h2 "ernieHana Butter/ Tequila Sunrise 3 in 1 AIO - 1g"
click at [867, 28] on icon "Close" at bounding box center [861, 23] width 15 height 18
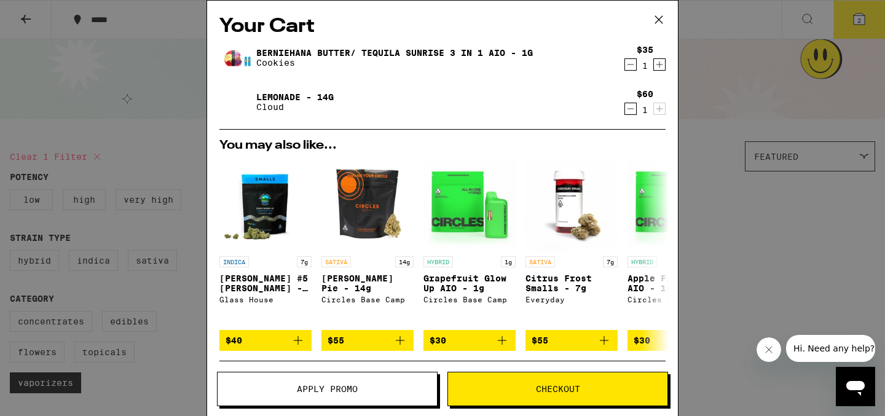
click at [660, 19] on icon at bounding box center [658, 19] width 18 height 18
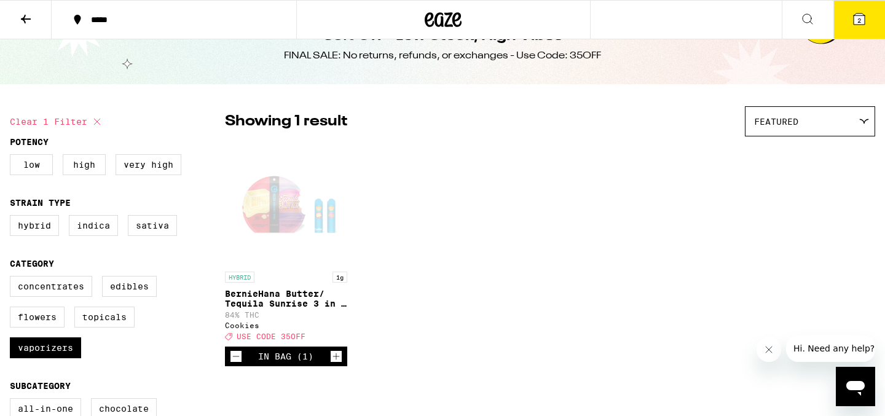
scroll to position [34, 0]
click at [240, 364] on icon "Decrement" at bounding box center [235, 357] width 11 height 15
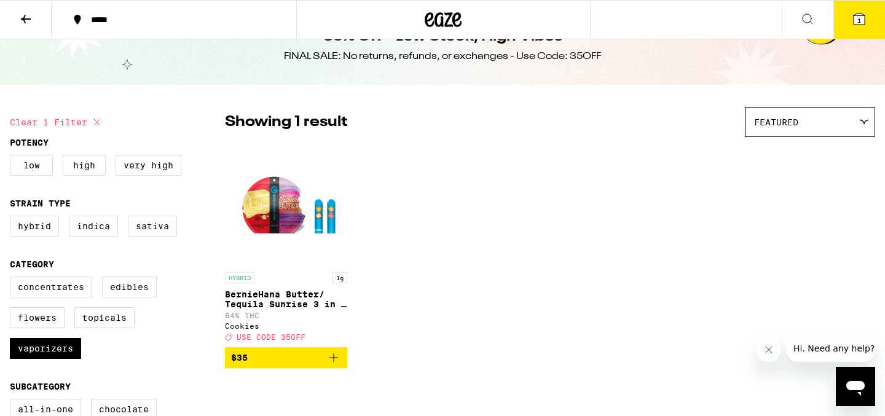
scroll to position [44, 0]
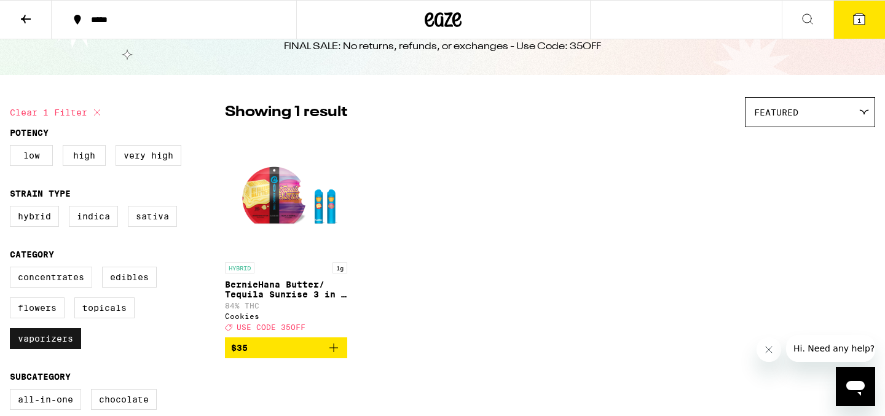
click at [43, 349] on label "Vaporizers" at bounding box center [45, 338] width 71 height 21
click at [13, 269] on input "Vaporizers" at bounding box center [12, 268] width 1 height 1
checkbox input "false"
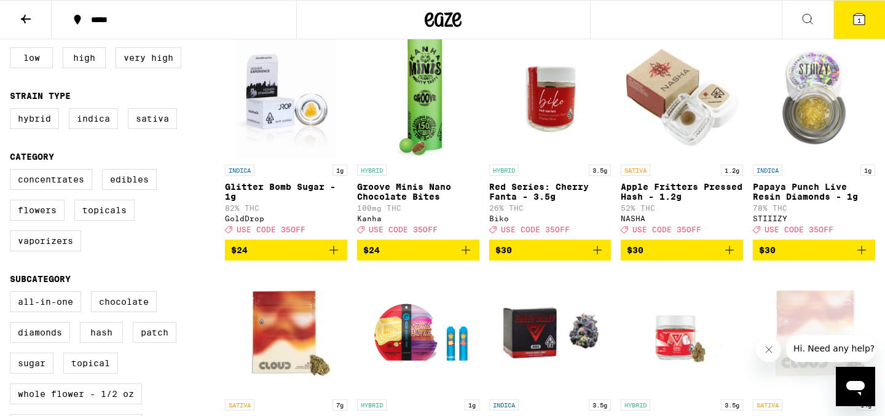
scroll to position [142, 0]
click at [697, 107] on img "Open page for Apple Fritters Pressed Hash - 1.2g from NASHA" at bounding box center [681, 97] width 122 height 123
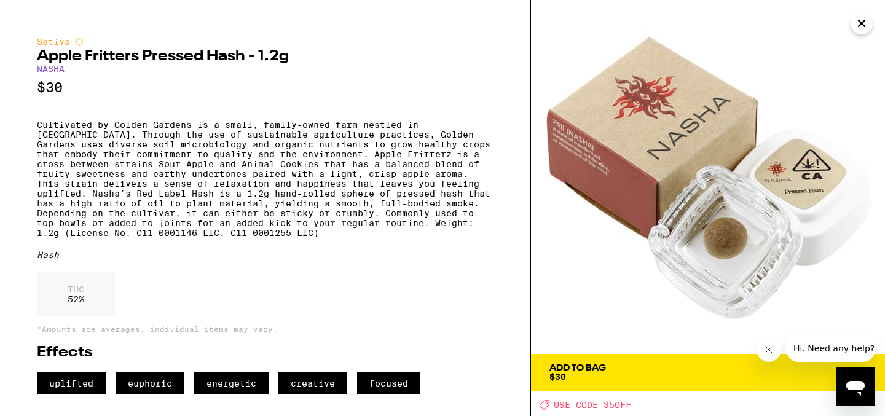
click at [864, 16] on icon "Close" at bounding box center [861, 23] width 15 height 18
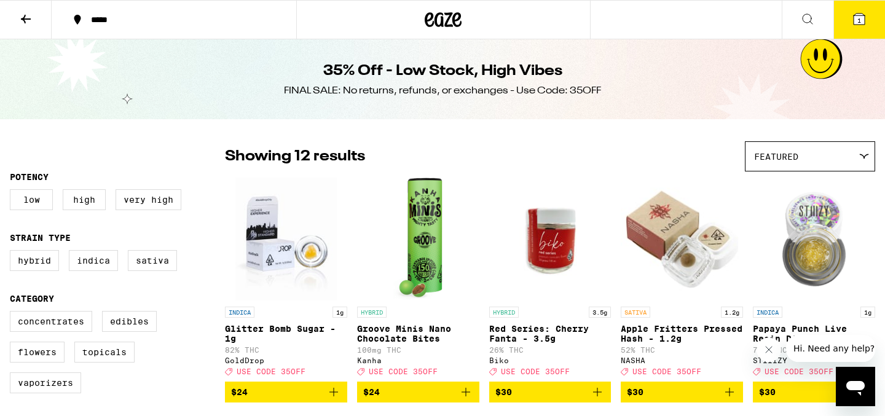
click at [864, 19] on icon at bounding box center [858, 19] width 11 height 11
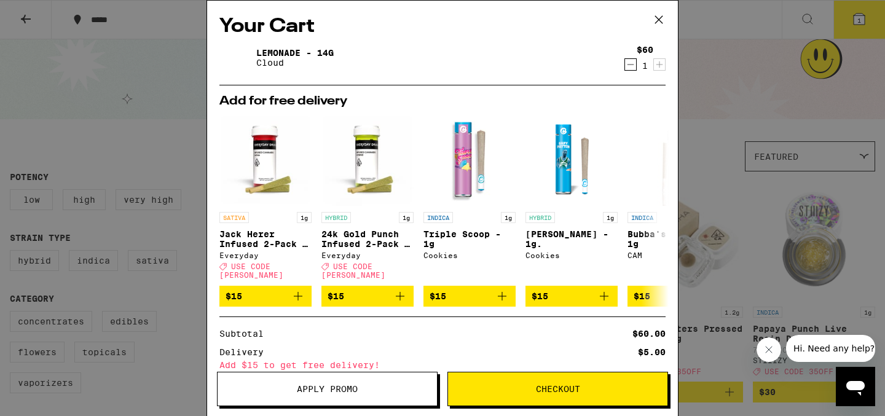
click at [655, 17] on icon at bounding box center [658, 19] width 18 height 18
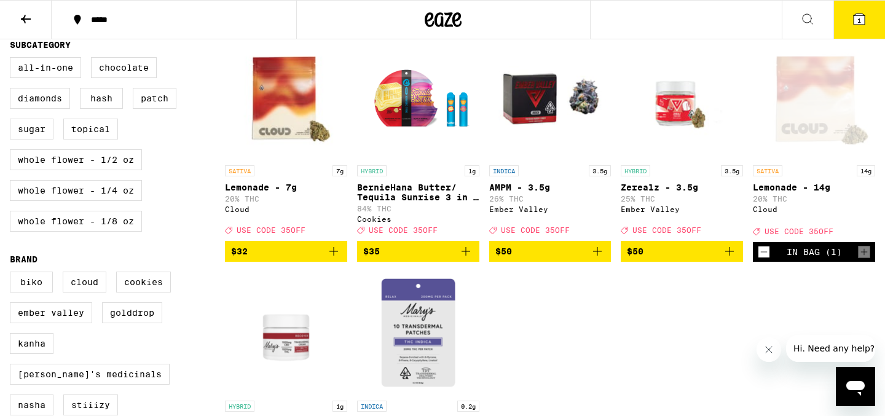
scroll to position [377, 0]
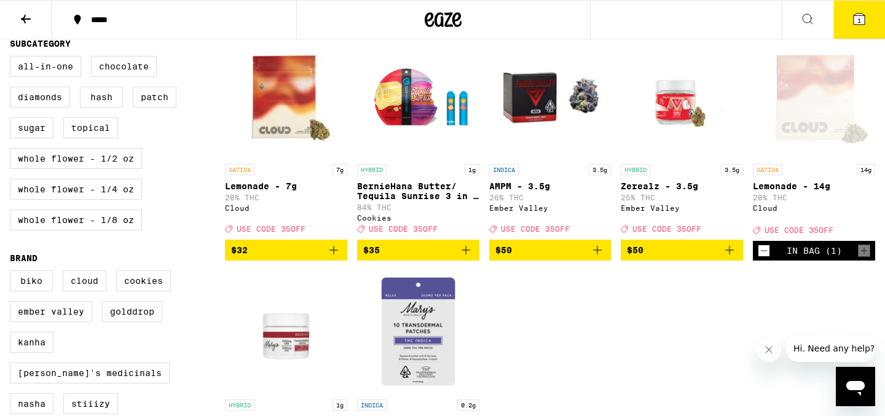
click at [466, 257] on icon "Add to bag" at bounding box center [465, 250] width 15 height 15
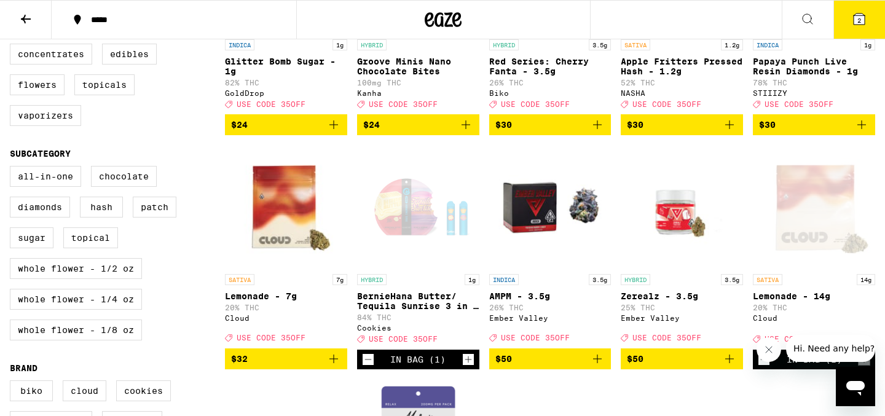
scroll to position [157, 0]
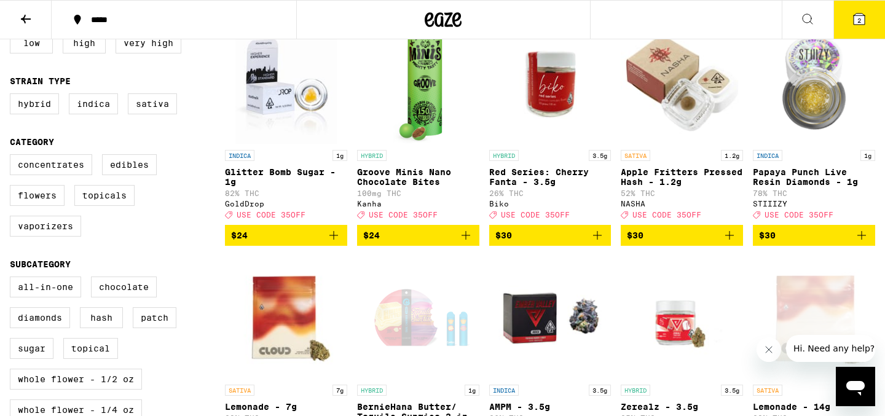
click at [858, 20] on span "2" at bounding box center [859, 20] width 4 height 7
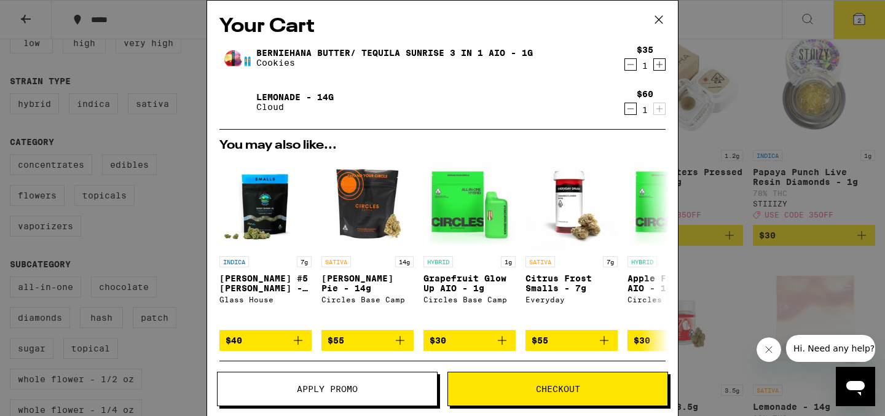
click at [658, 23] on icon at bounding box center [658, 19] width 18 height 18
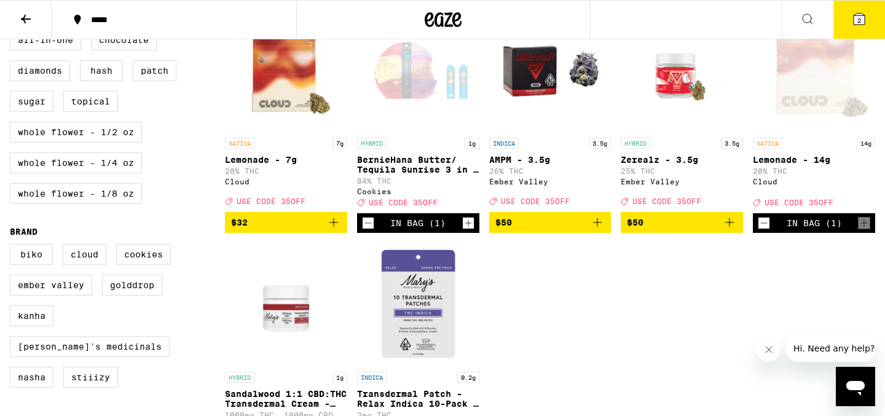
scroll to position [340, 0]
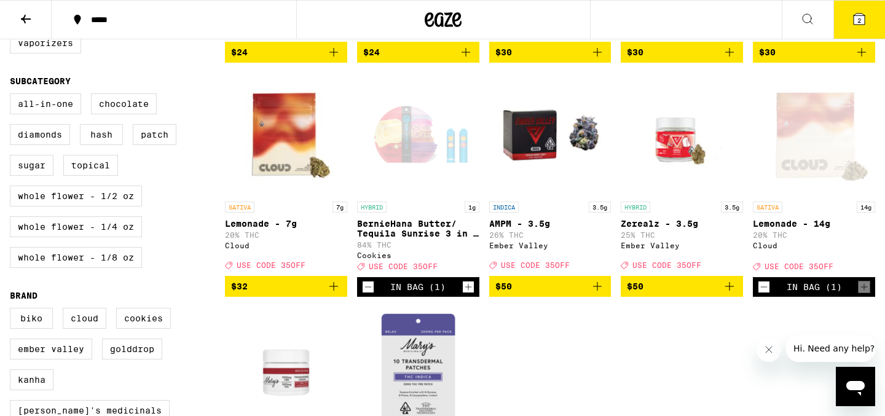
click at [766, 294] on icon "Decrement" at bounding box center [763, 287] width 11 height 15
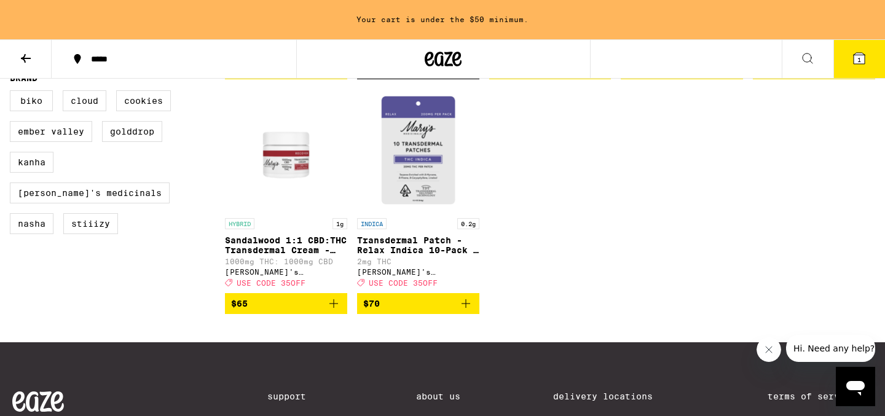
scroll to position [450, 0]
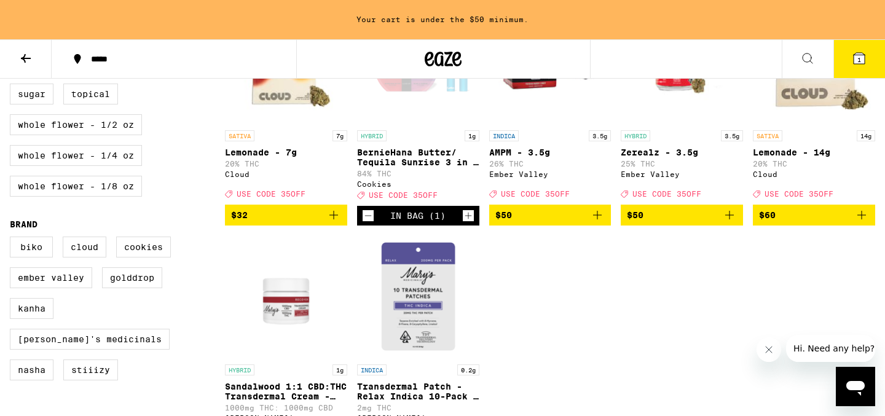
click at [369, 223] on icon "Decrement" at bounding box center [367, 215] width 11 height 15
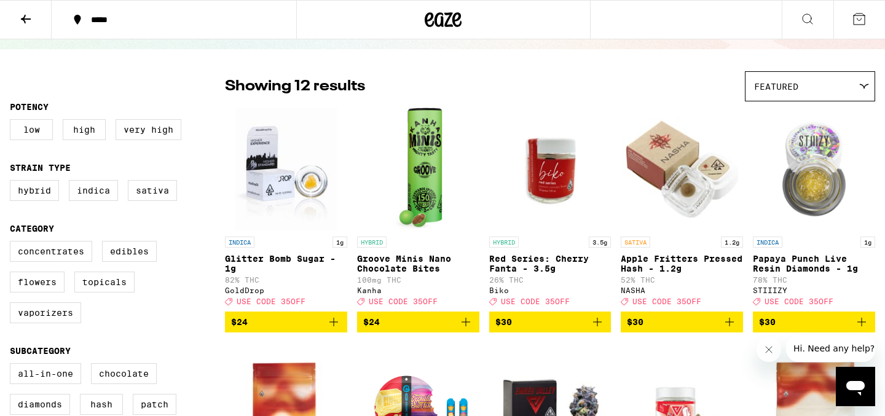
scroll to position [67, 0]
